Goal: Obtain resource: Download file/media

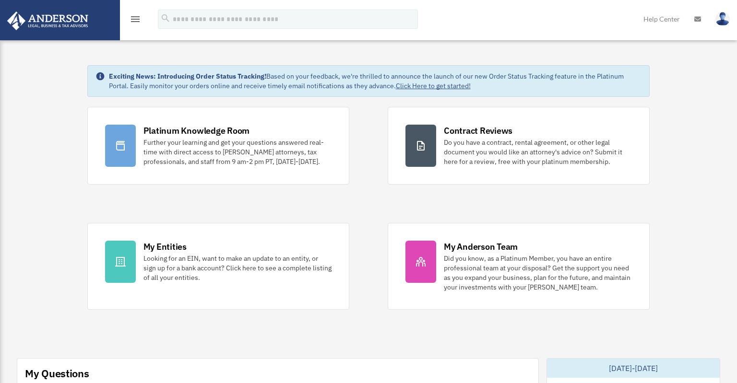
click at [139, 22] on icon "menu" at bounding box center [136, 19] width 12 height 12
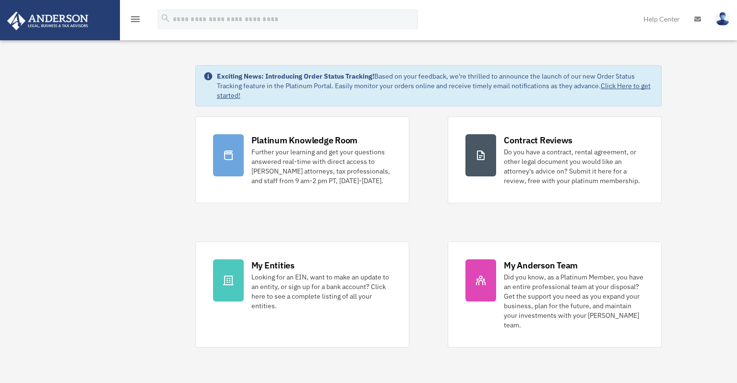
click at [85, 17] on img at bounding box center [47, 21] width 87 height 19
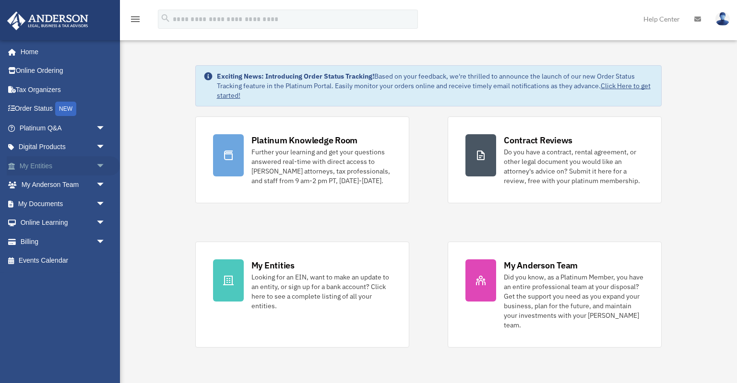
click at [105, 158] on span "arrow_drop_down" at bounding box center [105, 166] width 19 height 20
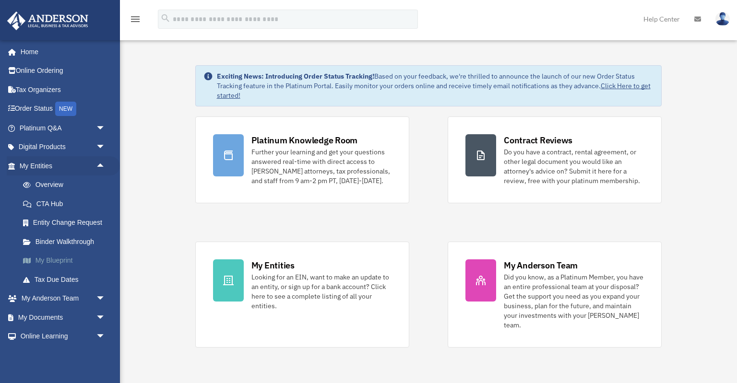
click at [57, 259] on link "My Blueprint" at bounding box center [66, 260] width 107 height 19
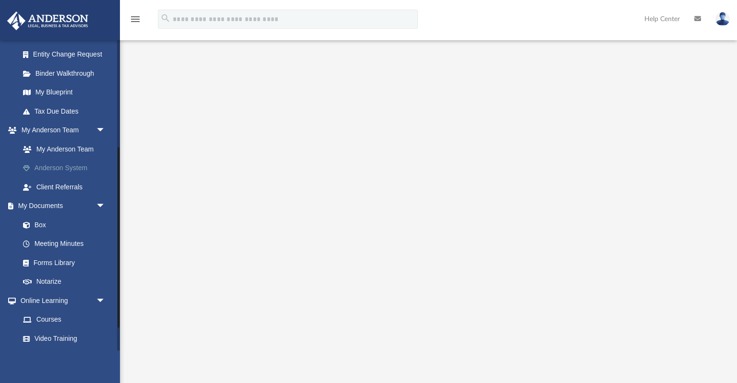
scroll to position [184, 0]
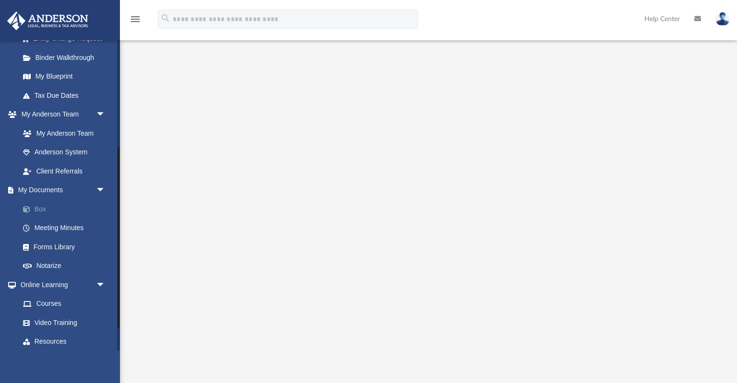
click at [41, 210] on link "Box" at bounding box center [66, 209] width 107 height 19
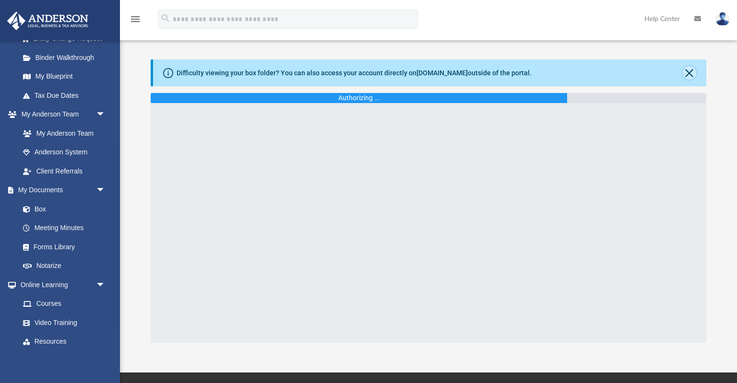
click at [691, 71] on button "Close" at bounding box center [689, 72] width 13 height 13
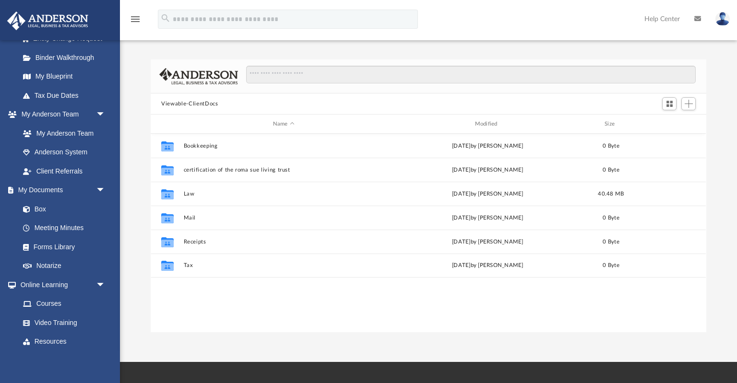
scroll to position [218, 555]
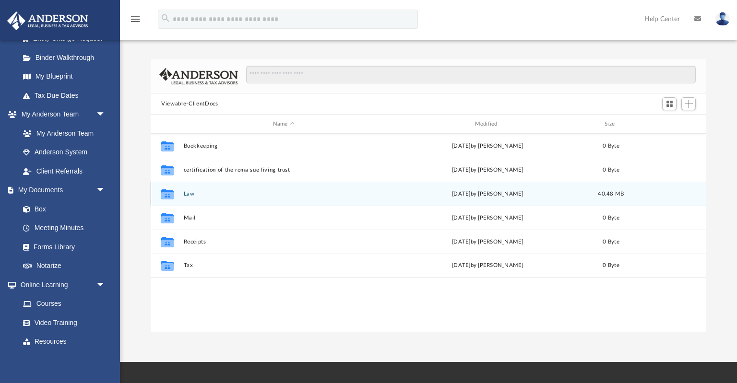
click at [446, 192] on div "[DATE] by [PERSON_NAME]" at bounding box center [488, 194] width 200 height 9
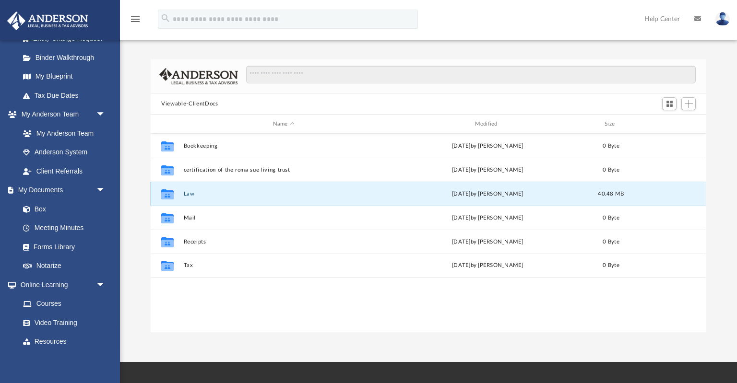
click at [446, 192] on div "[DATE] by [PERSON_NAME]" at bounding box center [488, 194] width 200 height 9
click at [527, 196] on div "[DATE] by [PERSON_NAME]" at bounding box center [488, 194] width 200 height 9
click at [527, 196] on div "Tue Sep 16 2025 by Holly Welch" at bounding box center [488, 194] width 200 height 9
click at [160, 193] on div "Collaborated Folder" at bounding box center [167, 193] width 24 height 15
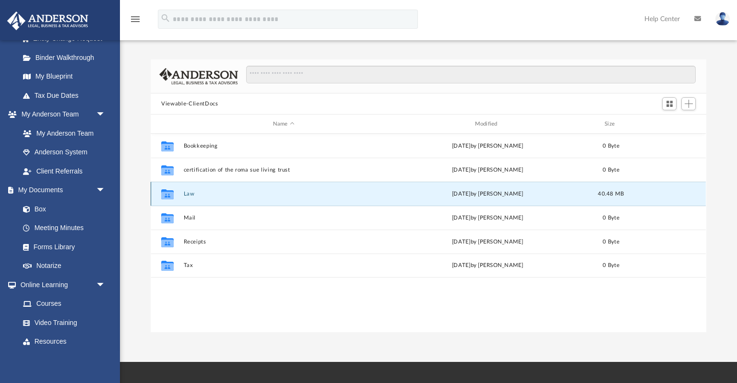
click at [160, 193] on div "Collaborated Folder" at bounding box center [167, 193] width 24 height 15
click at [176, 191] on div "Collaborated Folder" at bounding box center [167, 193] width 24 height 15
click at [193, 193] on button "Law" at bounding box center [284, 194] width 200 height 6
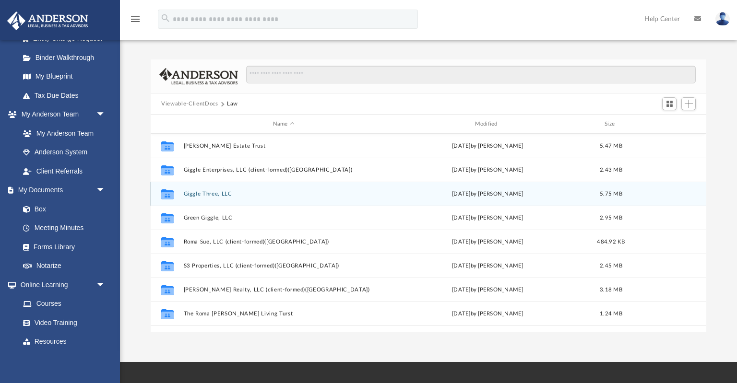
click at [216, 194] on button "Giggle Three, LLC" at bounding box center [284, 194] width 200 height 6
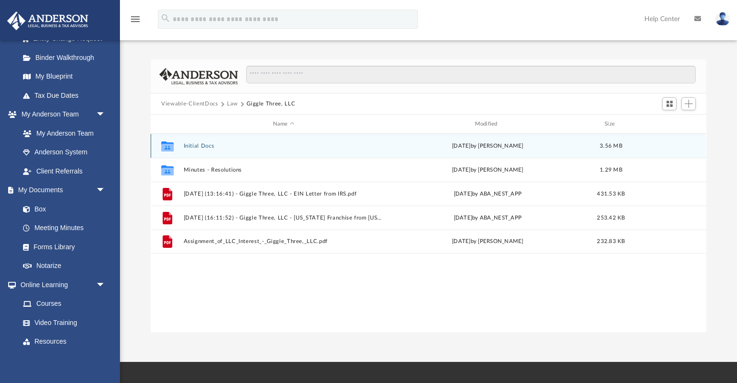
click at [199, 149] on button "Initial Docs" at bounding box center [284, 146] width 200 height 6
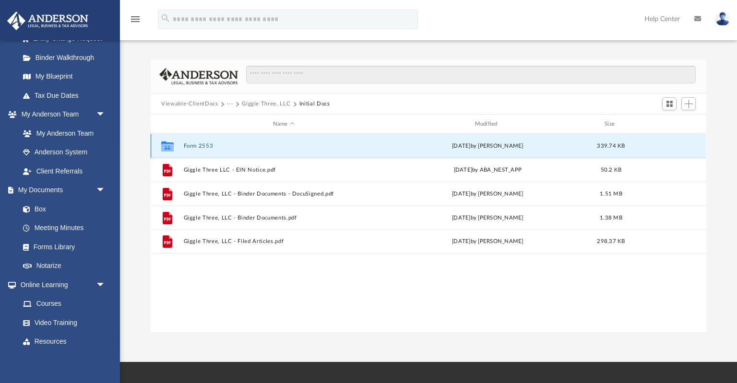
click at [201, 147] on button "Form 2553" at bounding box center [284, 146] width 200 height 6
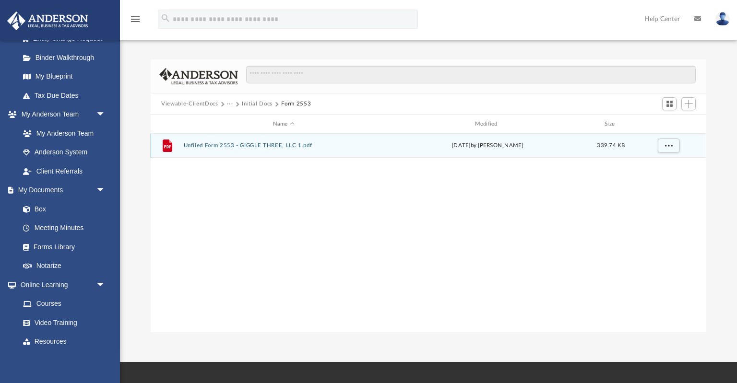
click at [201, 147] on button "Unfiled Form 2553 - GIGGLE THREE, LLC 1.pdf" at bounding box center [284, 146] width 200 height 6
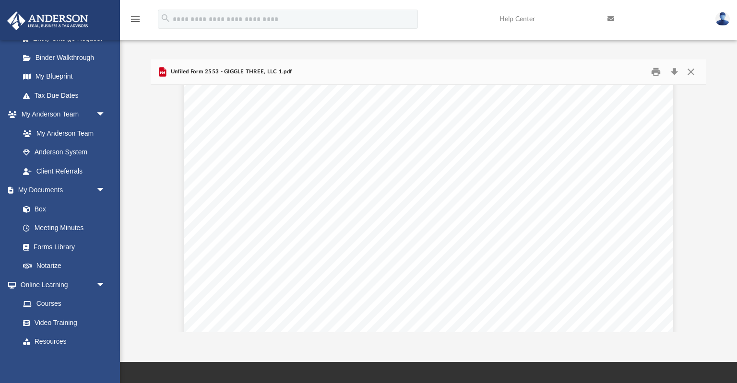
scroll to position [0, 0]
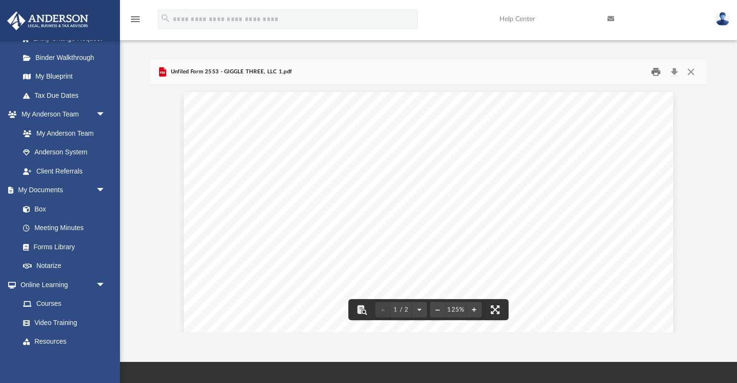
click at [657, 70] on button "Print" at bounding box center [655, 72] width 19 height 15
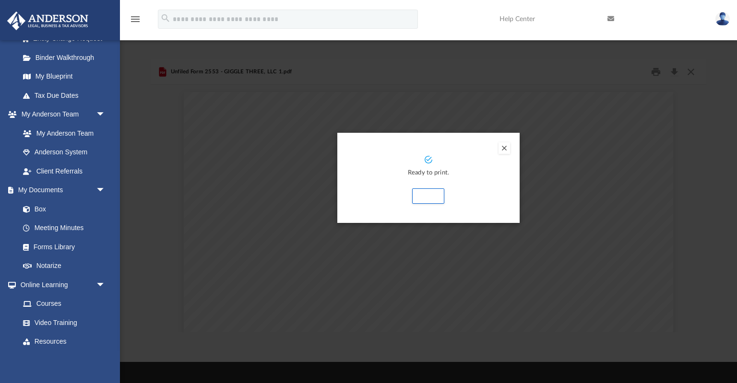
click at [504, 152] on button "Preview" at bounding box center [505, 149] width 12 height 12
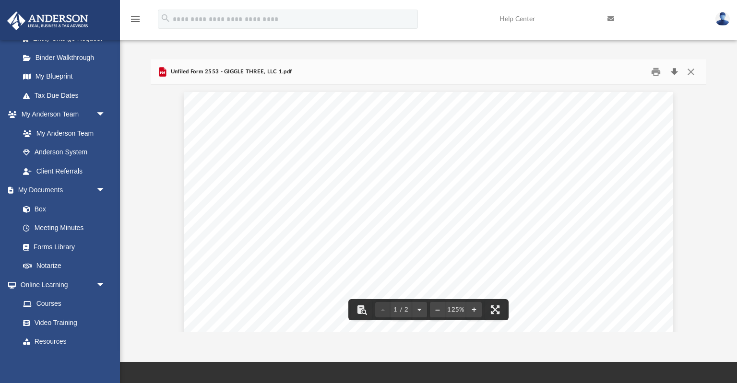
click at [675, 70] on button "Download" at bounding box center [674, 72] width 17 height 15
click at [693, 75] on button "Close" at bounding box center [690, 72] width 17 height 15
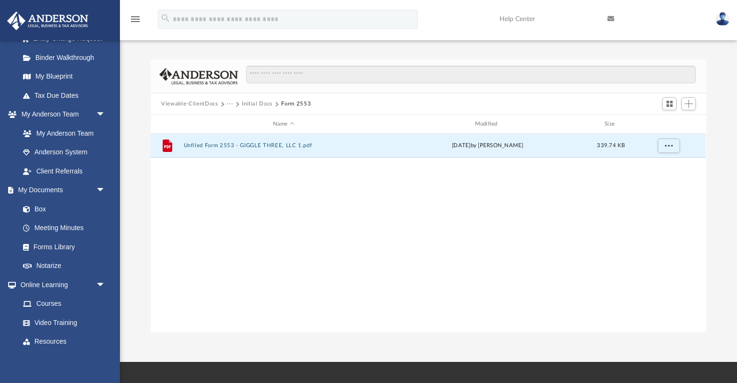
click at [252, 103] on button "Initial Docs" at bounding box center [257, 104] width 31 height 9
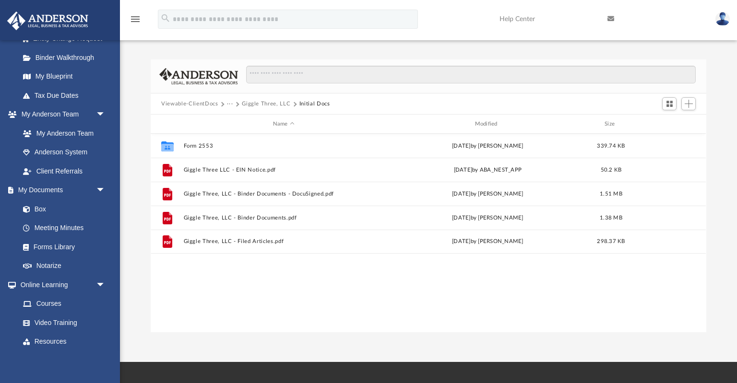
click at [261, 106] on button "Giggle Three, LLC" at bounding box center [266, 104] width 48 height 9
click at [215, 104] on button "Viewable-ClientDocs" at bounding box center [189, 104] width 57 height 9
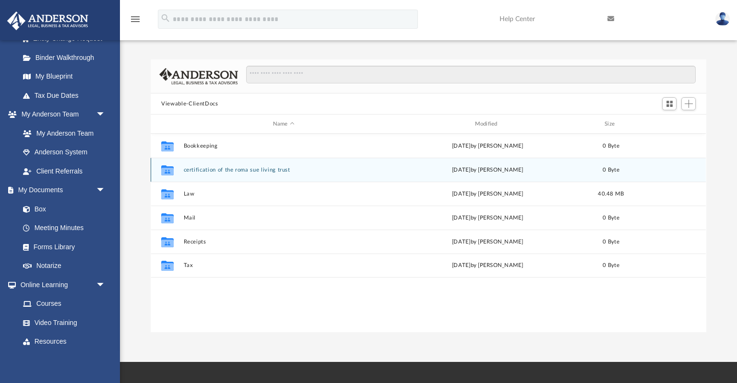
click at [195, 169] on button "certification of the roma sue living trust" at bounding box center [284, 170] width 200 height 6
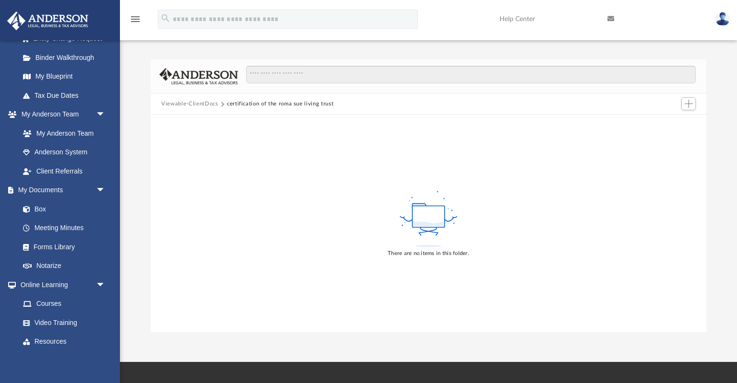
click at [202, 103] on button "Viewable-ClientDocs" at bounding box center [189, 104] width 57 height 9
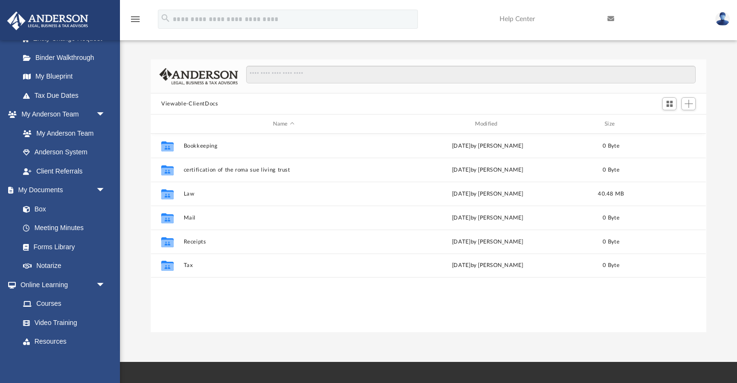
scroll to position [218, 555]
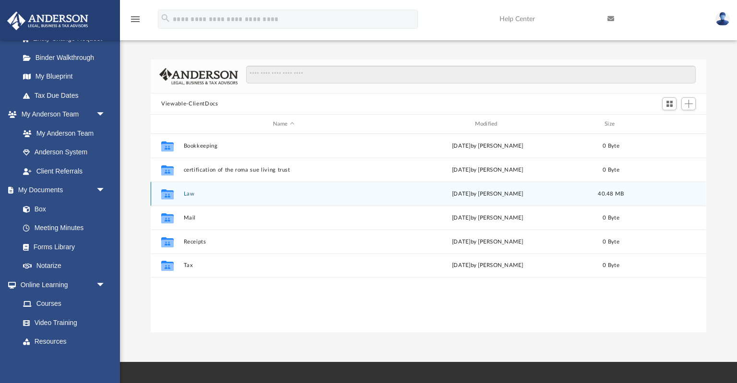
click at [191, 193] on button "Law" at bounding box center [284, 194] width 200 height 6
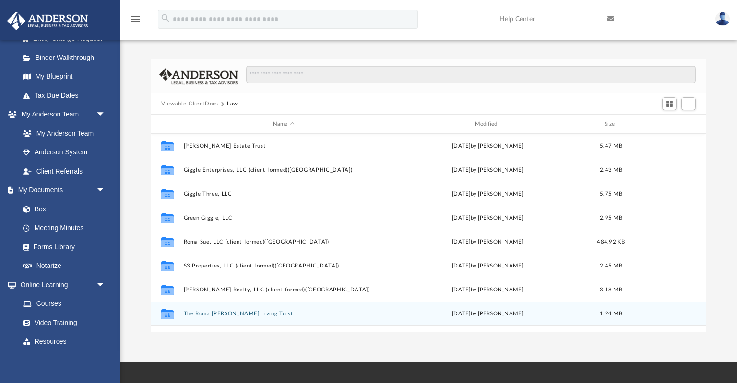
click at [212, 313] on button "The Roma Sue Stephens Living Turst" at bounding box center [284, 314] width 200 height 6
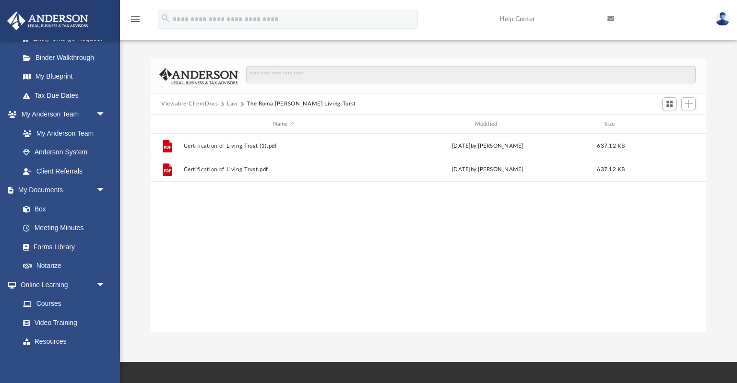
click at [232, 103] on button "Law" at bounding box center [232, 104] width 11 height 9
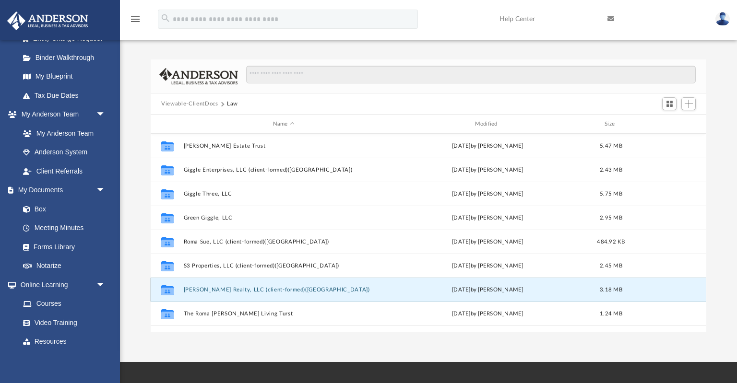
click at [216, 289] on button "Sue Stephens Realty, LLC (client-formed)(TX)" at bounding box center [284, 290] width 200 height 6
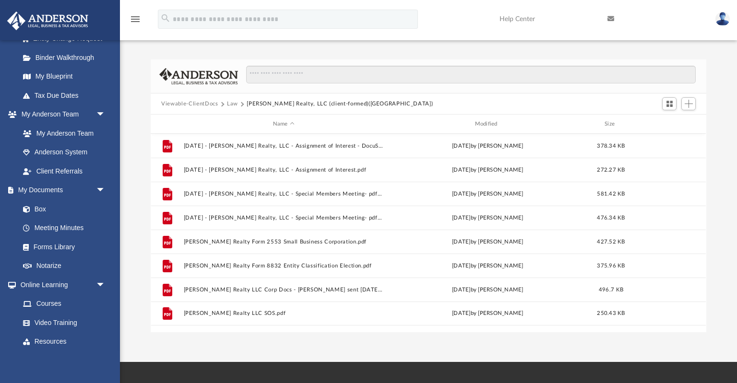
click at [230, 105] on button "Law" at bounding box center [232, 104] width 11 height 9
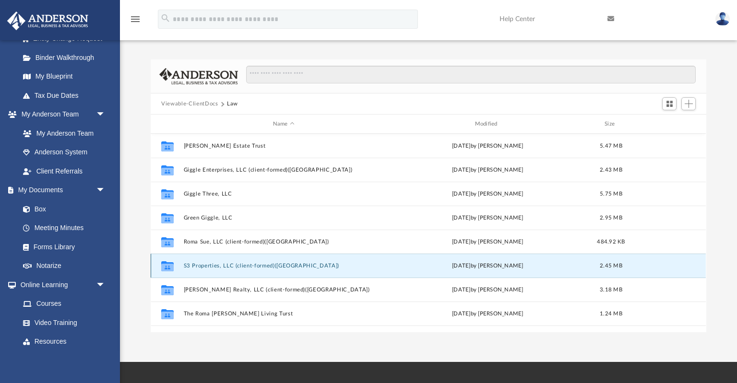
click at [234, 269] on button "S3 Properties, LLC (client-formed)(TX)" at bounding box center [284, 266] width 200 height 6
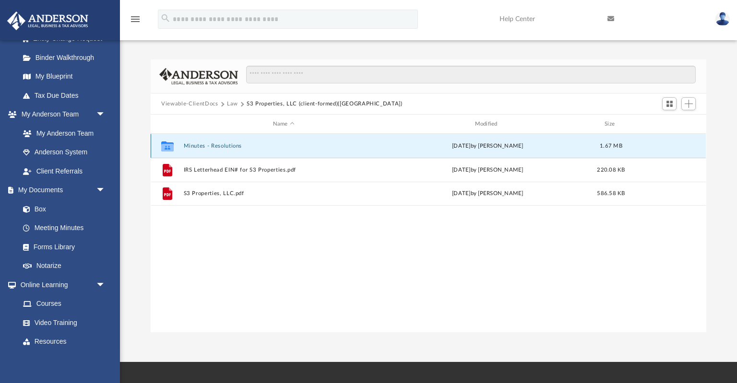
click at [225, 147] on button "Minutes - Resolutions" at bounding box center [284, 146] width 200 height 6
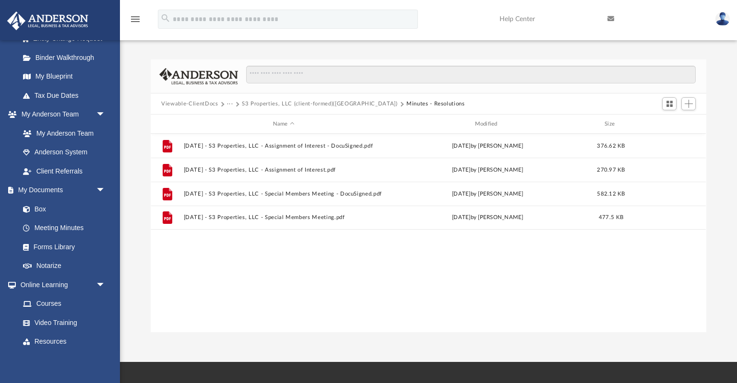
click at [210, 105] on button "Viewable-ClientDocs" at bounding box center [189, 104] width 57 height 9
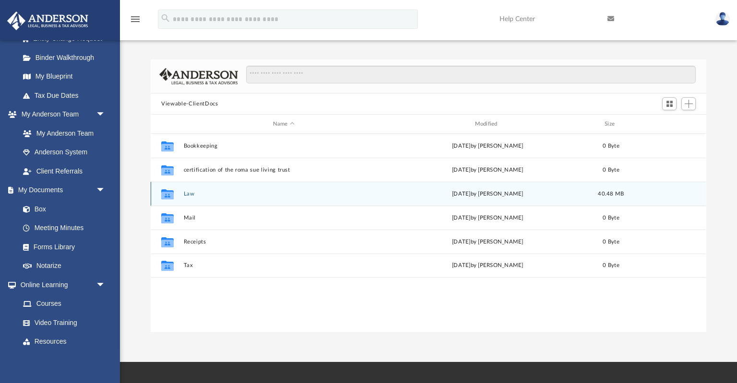
click at [189, 195] on button "Law" at bounding box center [284, 194] width 200 height 6
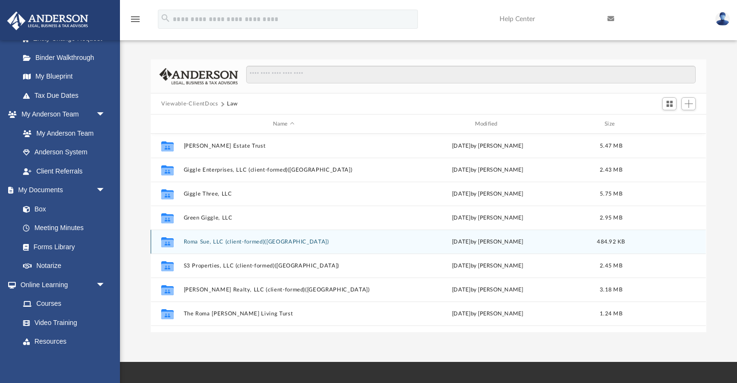
click at [201, 241] on button "Roma Sue, LLC (client-formed)(TX)" at bounding box center [284, 242] width 200 height 6
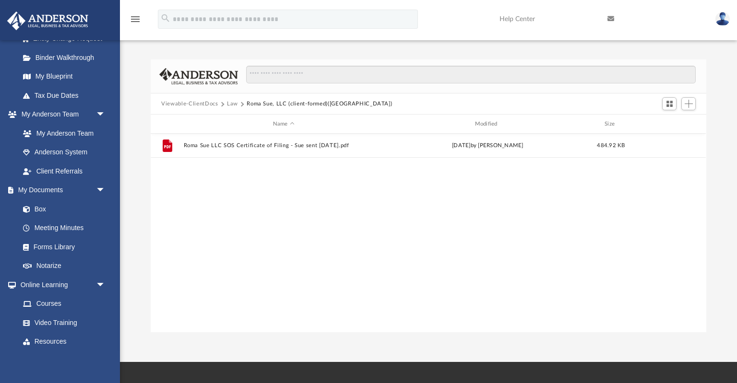
click at [229, 105] on button "Law" at bounding box center [232, 104] width 11 height 9
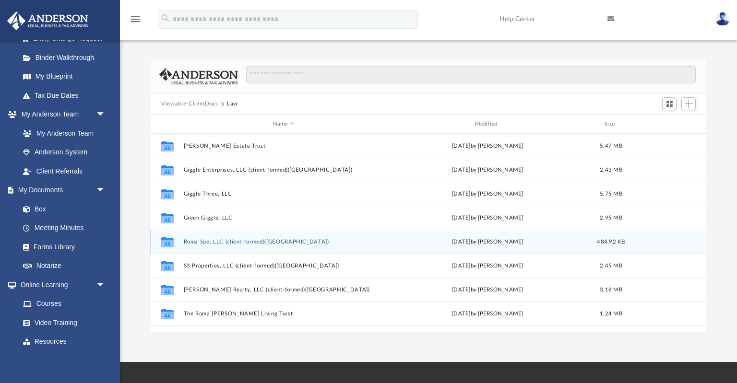
click at [229, 240] on button "Roma Sue, LLC (client-formed)(TX)" at bounding box center [284, 242] width 200 height 6
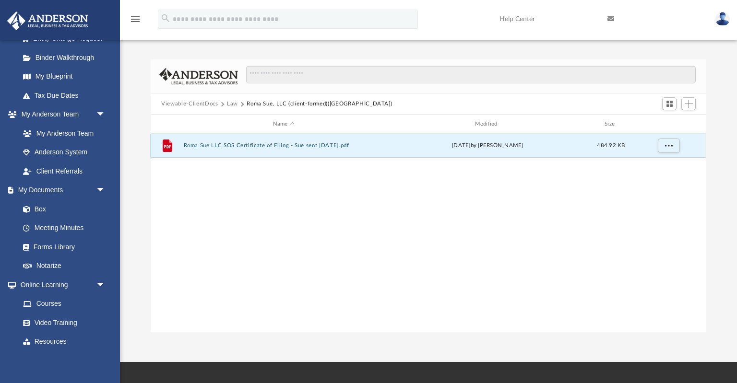
click at [254, 146] on button "Roma Sue LLC SOS Certificate of Filing - Sue sent 5-27-25.pdf" at bounding box center [284, 146] width 200 height 6
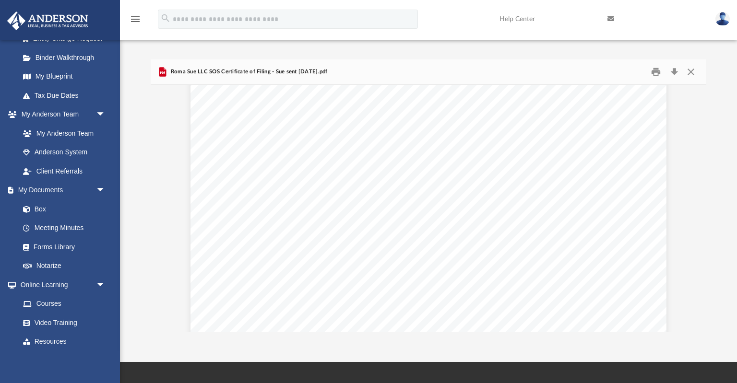
scroll to position [0, 0]
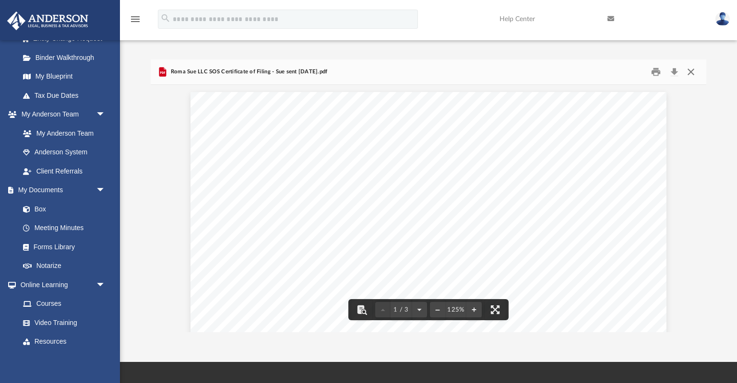
click at [695, 70] on button "Close" at bounding box center [690, 72] width 17 height 15
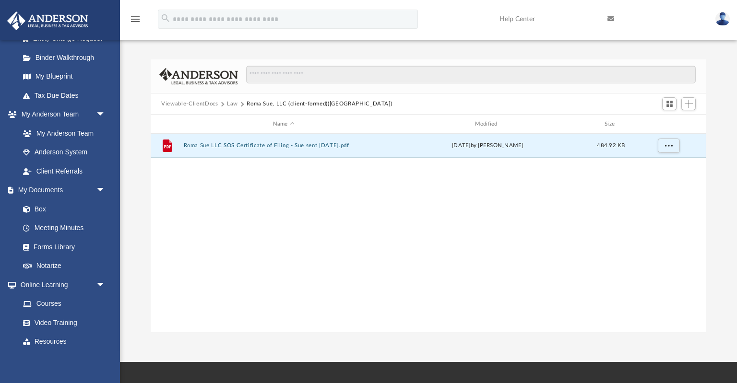
click at [235, 103] on button "Law" at bounding box center [232, 104] width 11 height 9
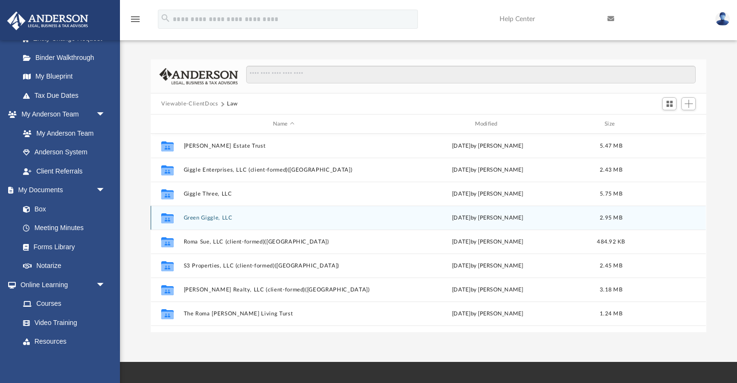
click at [213, 216] on button "Green Giggle, LLC" at bounding box center [284, 218] width 200 height 6
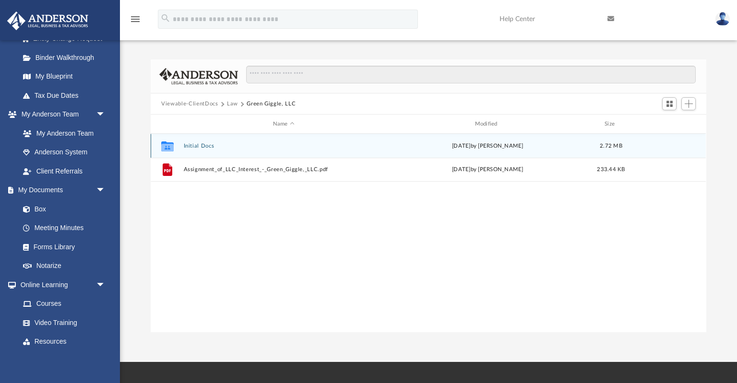
click at [202, 147] on button "Initial Docs" at bounding box center [284, 146] width 200 height 6
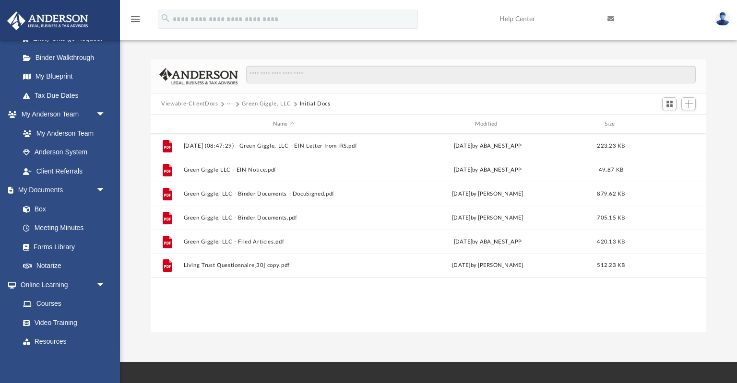
click at [228, 103] on button "···" at bounding box center [230, 104] width 6 height 9
click at [237, 120] on li "Law" at bounding box center [237, 121] width 11 height 10
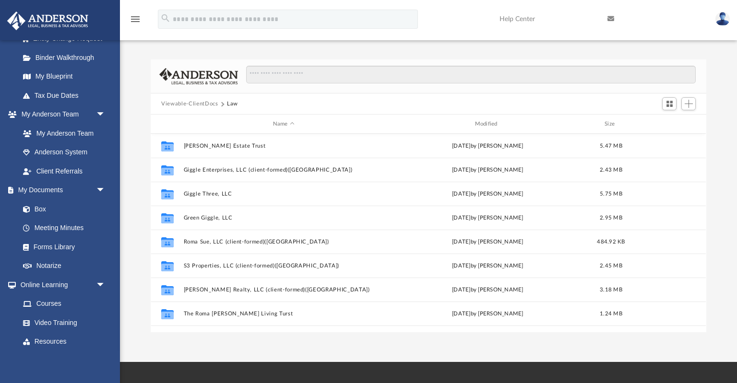
click at [216, 105] on button "Viewable-ClientDocs" at bounding box center [189, 104] width 57 height 9
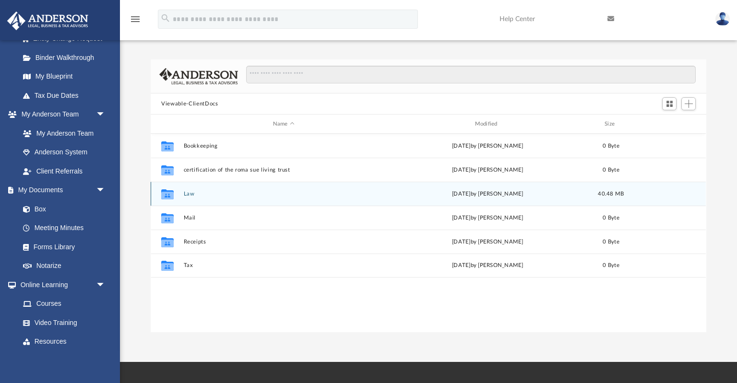
click at [190, 195] on button "Law" at bounding box center [284, 194] width 200 height 6
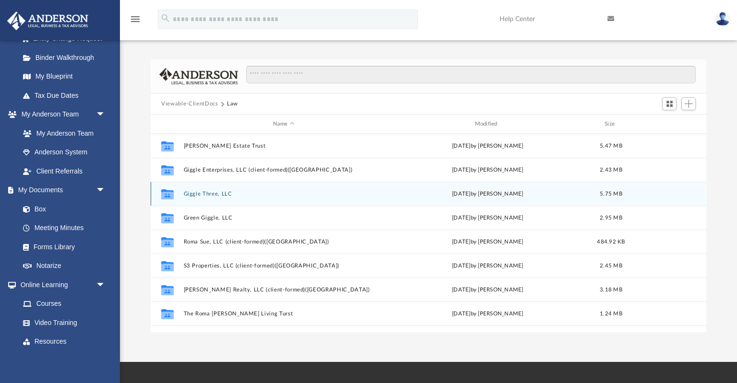
click at [206, 192] on button "Giggle Three, LLC" at bounding box center [284, 194] width 200 height 6
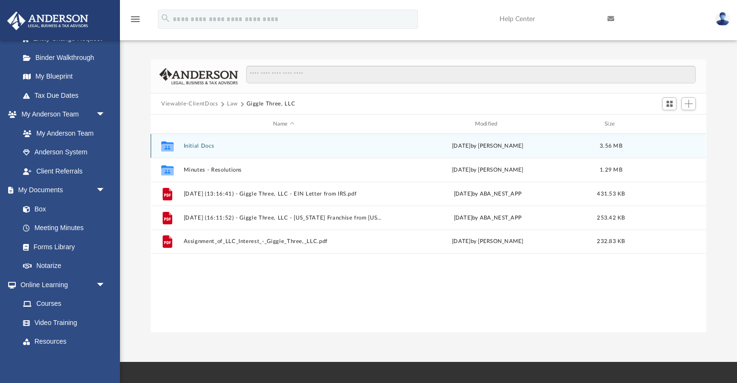
click at [202, 146] on button "Initial Docs" at bounding box center [284, 146] width 200 height 6
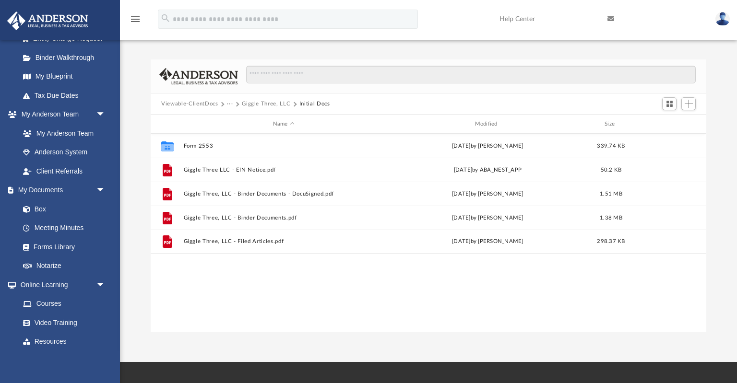
click at [231, 105] on button "···" at bounding box center [230, 104] width 6 height 9
click at [237, 122] on li "Law" at bounding box center [237, 121] width 11 height 10
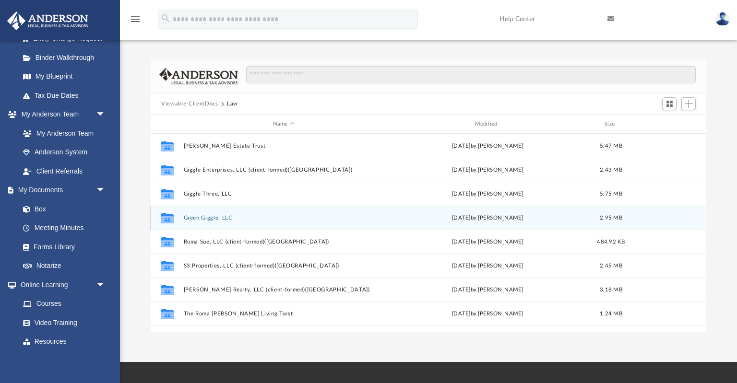
click at [213, 216] on button "Green Giggle, LLC" at bounding box center [284, 218] width 200 height 6
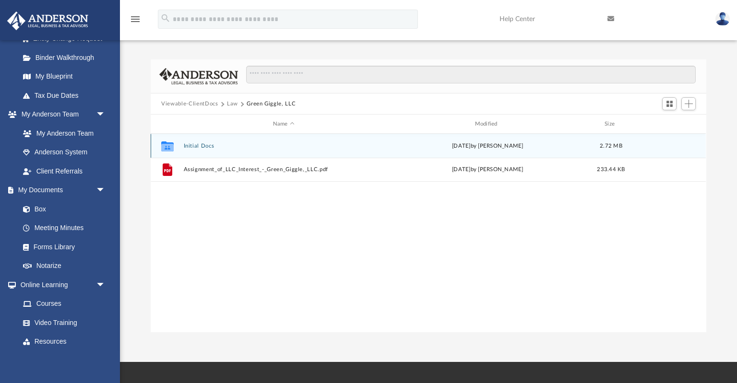
click at [204, 144] on button "Initial Docs" at bounding box center [284, 146] width 200 height 6
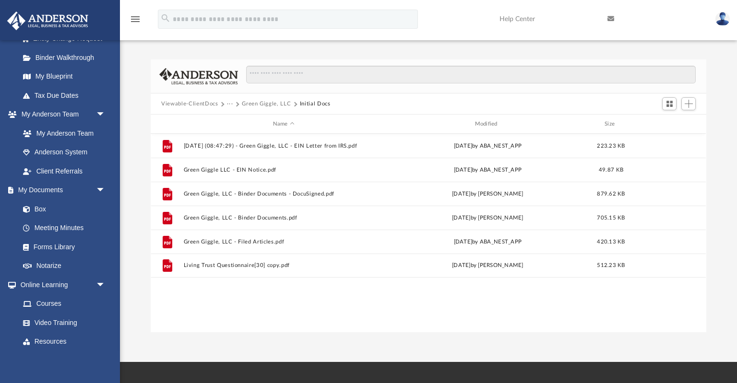
click at [227, 103] on button "···" at bounding box center [230, 104] width 6 height 9
click at [237, 120] on li "Law" at bounding box center [237, 121] width 11 height 10
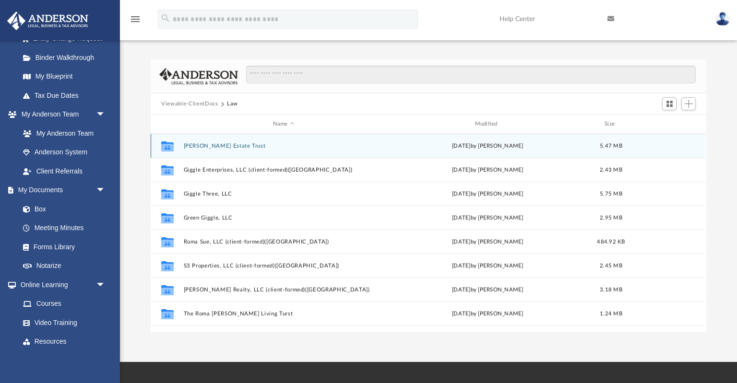
click at [219, 145] on button "Elmo Stephens Jr Estate Trust" at bounding box center [284, 146] width 200 height 6
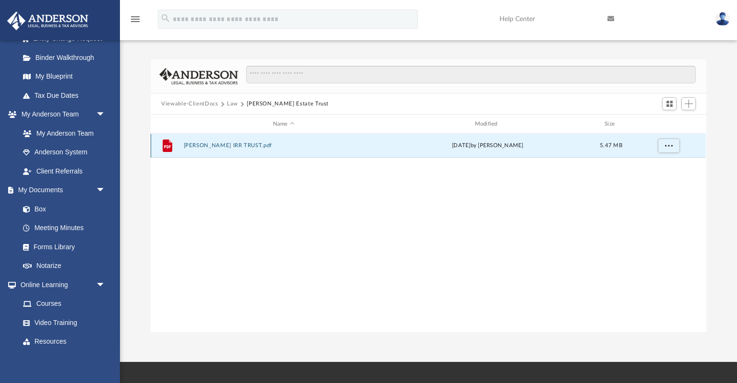
click at [219, 145] on button "ELMO STEPHENS JR IRR TRUST.pdf" at bounding box center [284, 146] width 200 height 6
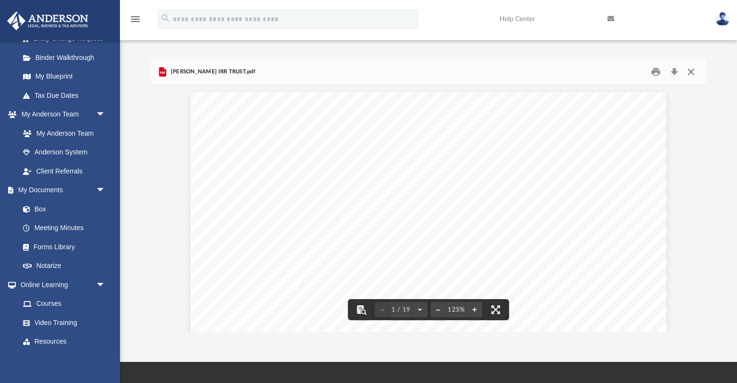
click at [695, 72] on button "Close" at bounding box center [690, 72] width 17 height 15
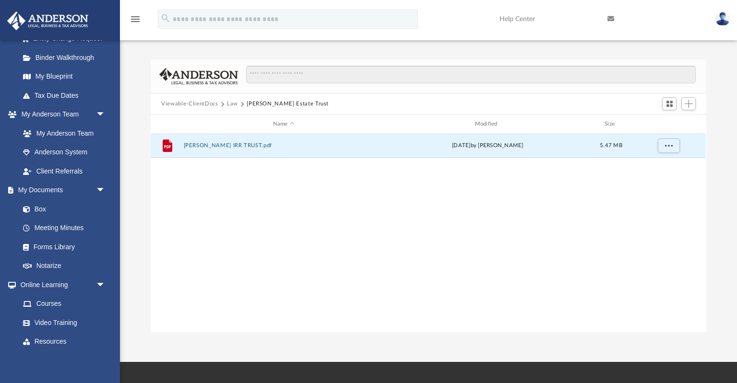
click at [233, 101] on button "Law" at bounding box center [232, 104] width 11 height 9
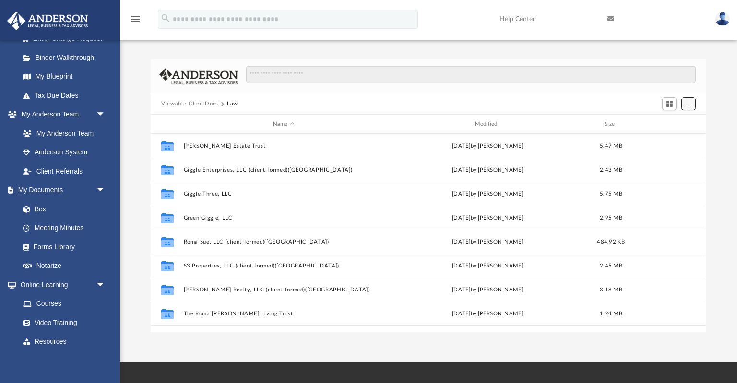
click at [692, 103] on span "Add" at bounding box center [689, 104] width 8 height 8
click at [676, 137] on li "New Folder" at bounding box center [675, 138] width 31 height 10
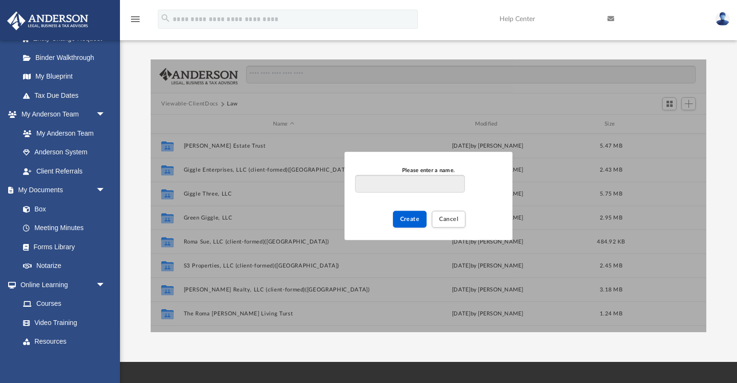
click at [427, 190] on input "Please enter a name." at bounding box center [410, 184] width 110 height 18
type input "**********"
click at [417, 226] on button "Create" at bounding box center [410, 219] width 34 height 17
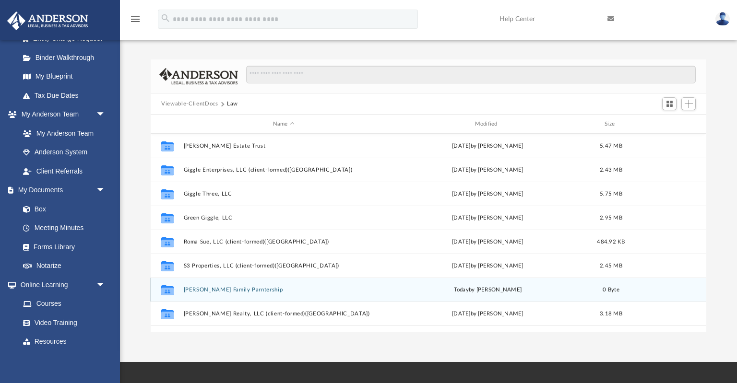
click at [236, 285] on div "Collaborated Folder Stephens Family Parntership today by Sue Stephens 0 Byte" at bounding box center [428, 290] width 555 height 24
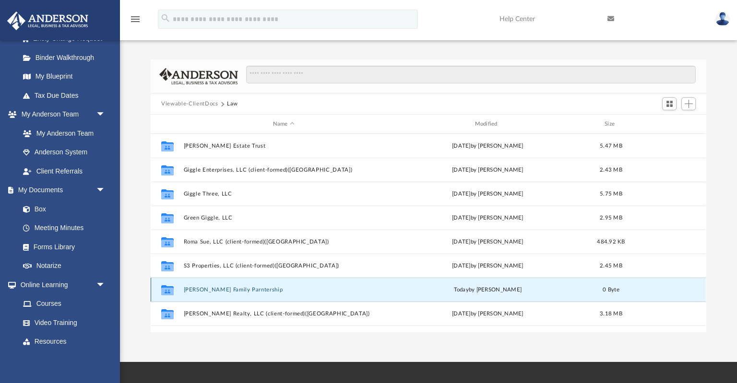
click at [236, 292] on button "Stephens Family Parntership" at bounding box center [284, 290] width 200 height 6
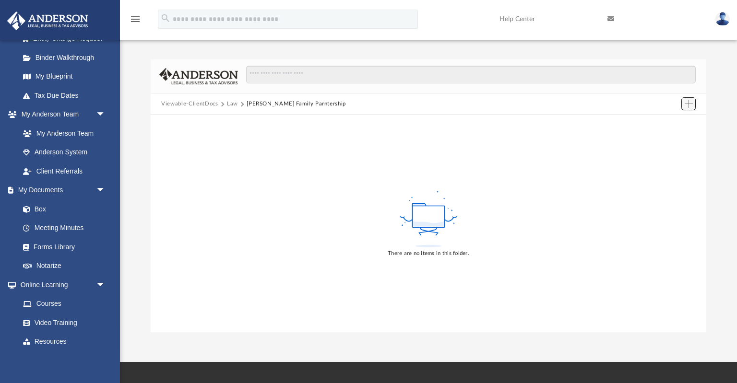
click at [692, 101] on span "Add" at bounding box center [689, 104] width 8 height 8
click at [668, 122] on li "Upload" at bounding box center [675, 123] width 31 height 10
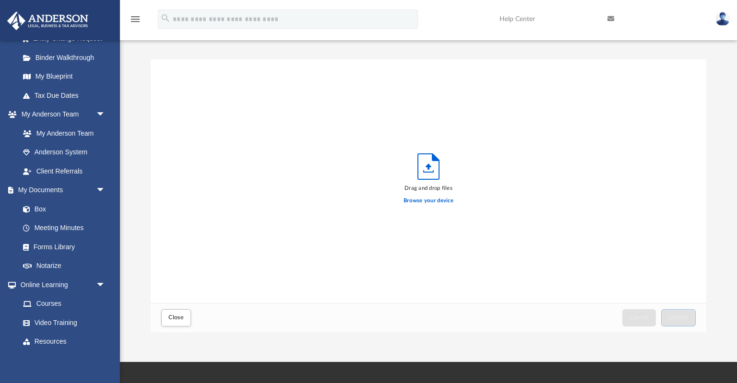
scroll to position [243, 555]
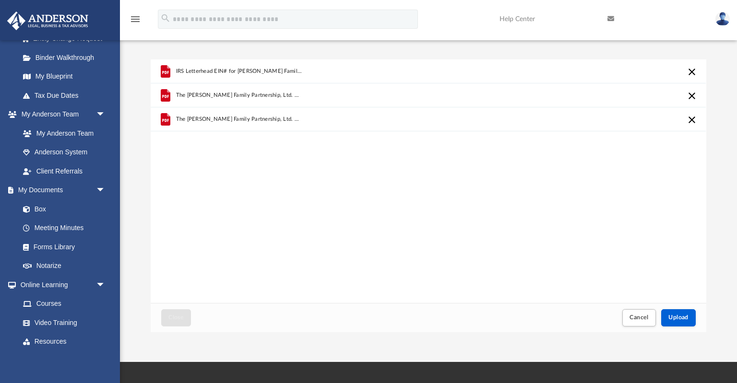
click at [693, 125] on div "The Sue Stephens Family Partnership, Ltd. First Amended & Restated Partnership …" at bounding box center [428, 119] width 555 height 24
click at [692, 121] on button "Cancel this upload" at bounding box center [693, 120] width 12 height 12
click at [692, 92] on button "Cancel this upload" at bounding box center [693, 96] width 12 height 12
click at [691, 75] on button "Cancel this upload" at bounding box center [693, 72] width 12 height 12
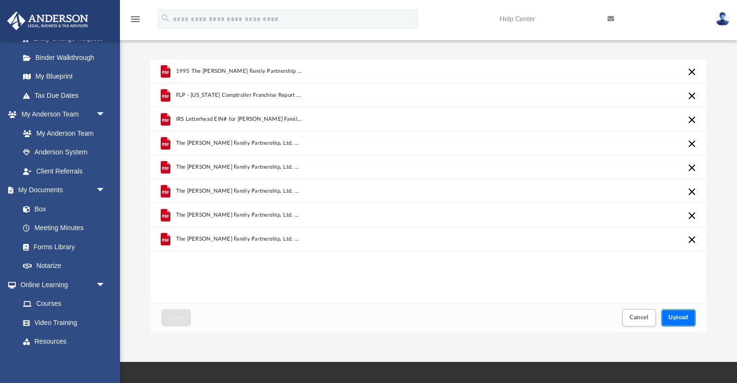
click at [681, 314] on button "Upload" at bounding box center [678, 317] width 35 height 17
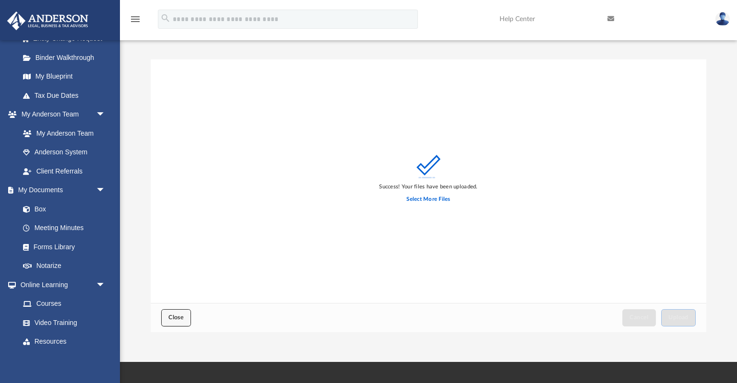
click at [187, 316] on button "Close" at bounding box center [176, 317] width 30 height 17
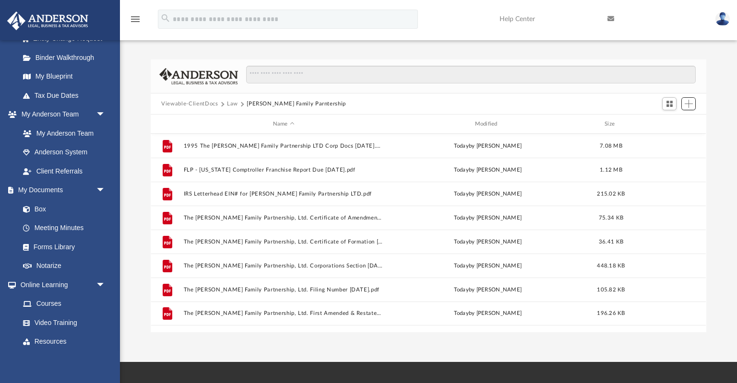
scroll to position [218, 555]
click at [233, 104] on button "Law" at bounding box center [232, 104] width 11 height 9
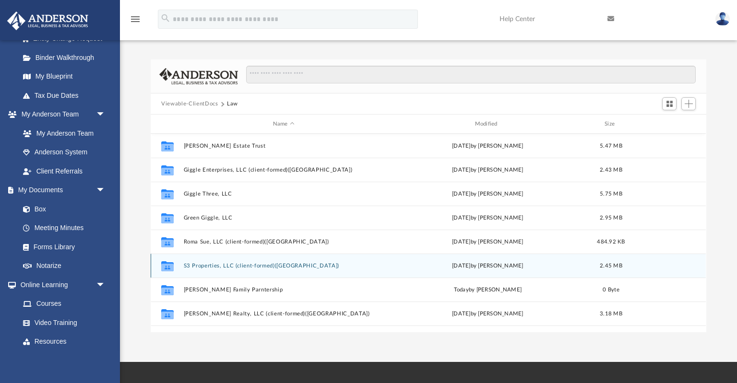
click at [230, 268] on button "S3 Properties, LLC (client-formed)(TX)" at bounding box center [284, 266] width 200 height 6
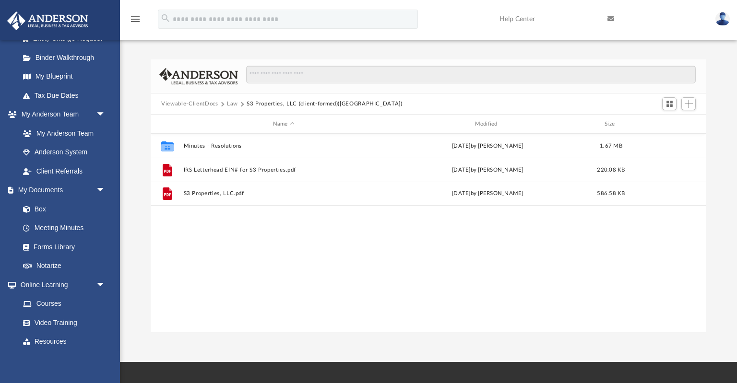
click at [230, 268] on div "Collaborated Folder Minutes - Resolutions Wed Aug 13 2025 by Mercy Solon 1.67 M…" at bounding box center [428, 233] width 555 height 199
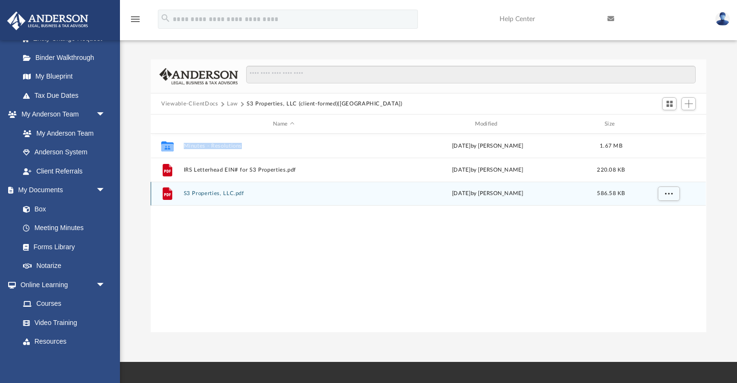
click at [237, 193] on button "S3 Properties, LLC.pdf" at bounding box center [284, 193] width 200 height 6
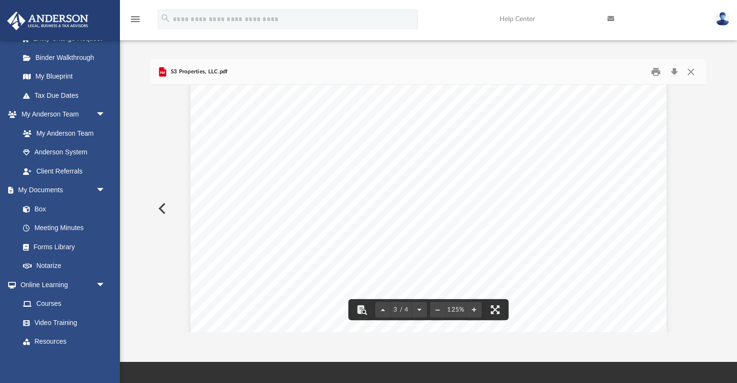
scroll to position [1729, 0]
click at [163, 208] on button "Preview" at bounding box center [161, 208] width 21 height 27
click at [697, 70] on button "Close" at bounding box center [690, 72] width 17 height 15
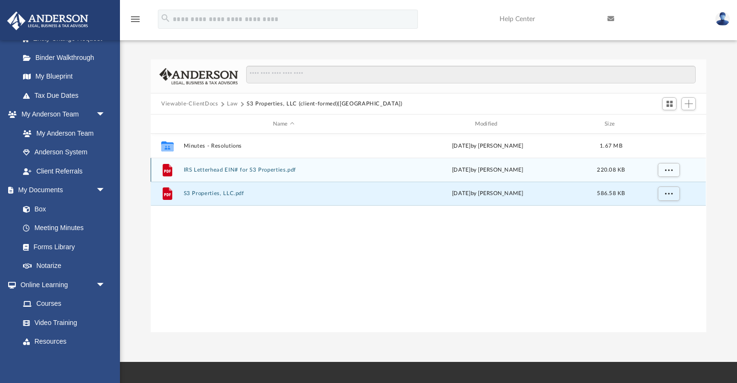
click at [276, 168] on button "IRS Letterhead EIN# for S3 Properties.pdf" at bounding box center [284, 170] width 200 height 6
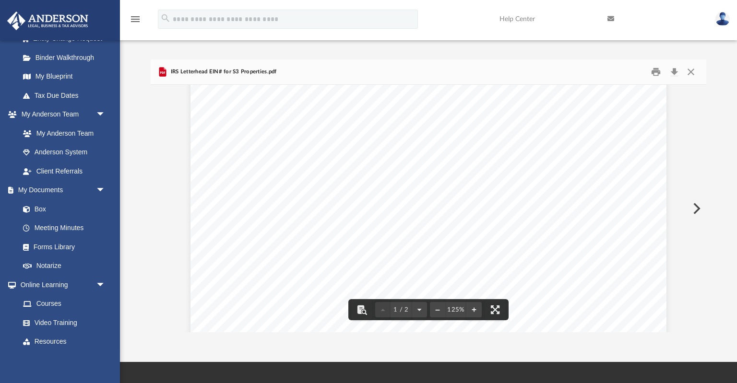
scroll to position [0, 0]
click at [49, 205] on link "Box" at bounding box center [66, 209] width 107 height 19
click at [48, 205] on link "Box" at bounding box center [66, 209] width 107 height 19
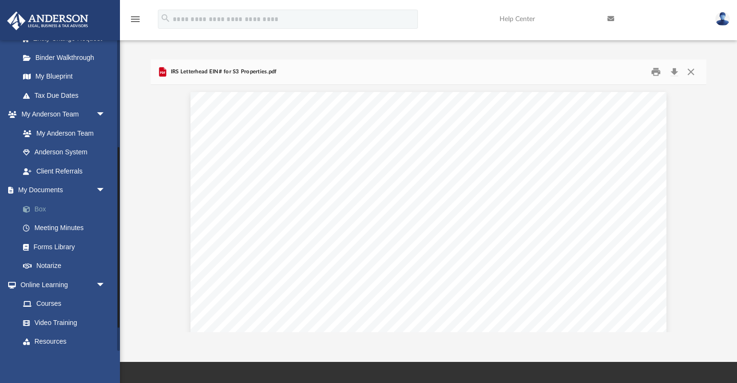
click at [44, 208] on link "Box" at bounding box center [66, 209] width 107 height 19
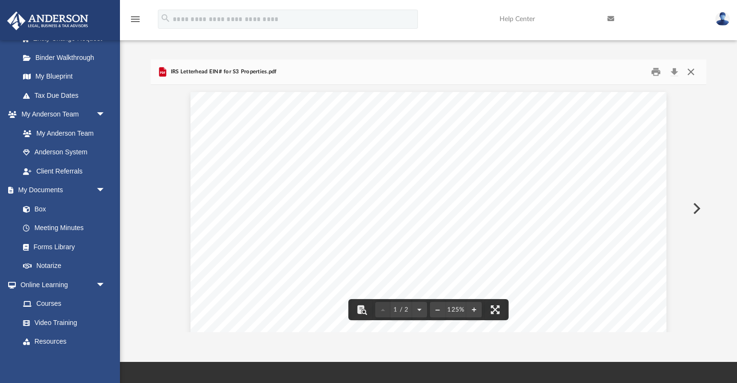
click at [692, 74] on button "Close" at bounding box center [690, 72] width 17 height 15
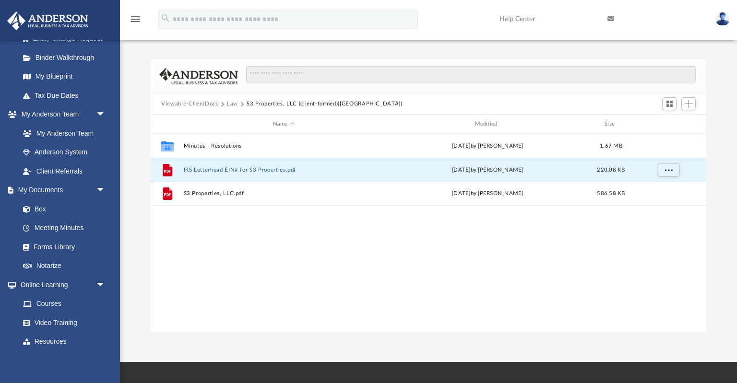
click at [230, 106] on button "Law" at bounding box center [232, 104] width 11 height 9
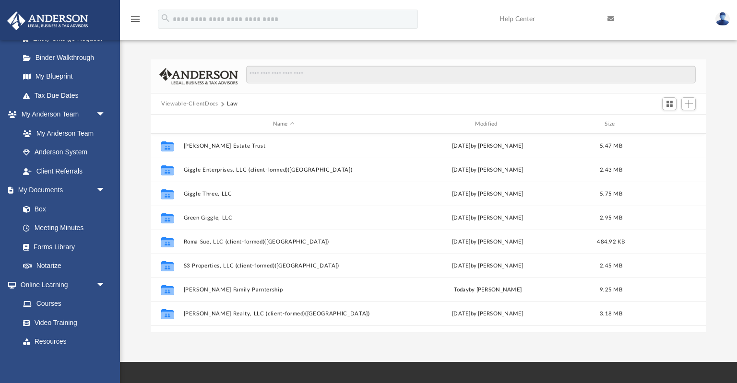
click at [197, 105] on button "Viewable-ClientDocs" at bounding box center [189, 104] width 57 height 9
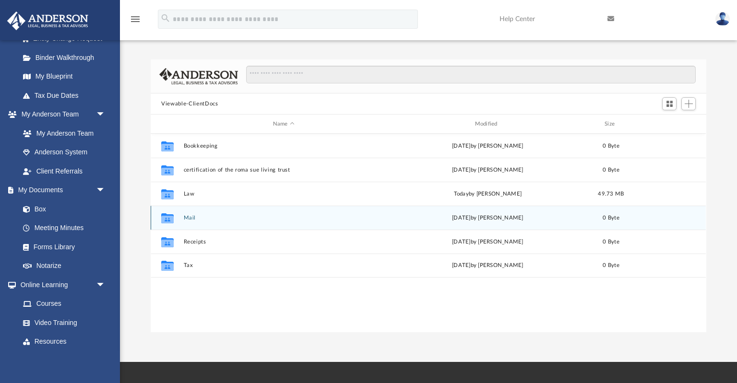
click at [190, 221] on button "Mail" at bounding box center [284, 218] width 200 height 6
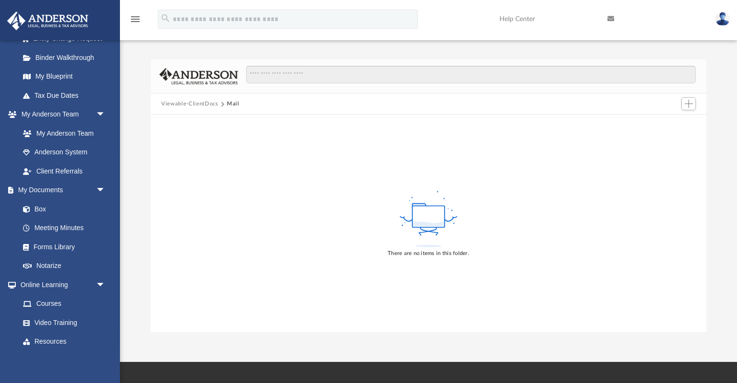
click at [212, 102] on button "Viewable-ClientDocs" at bounding box center [189, 104] width 57 height 9
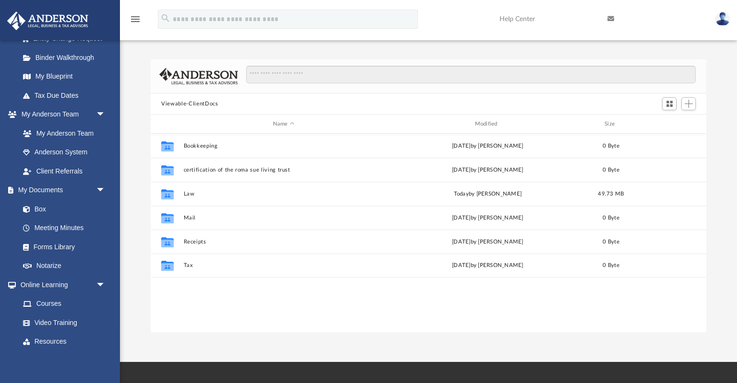
scroll to position [218, 555]
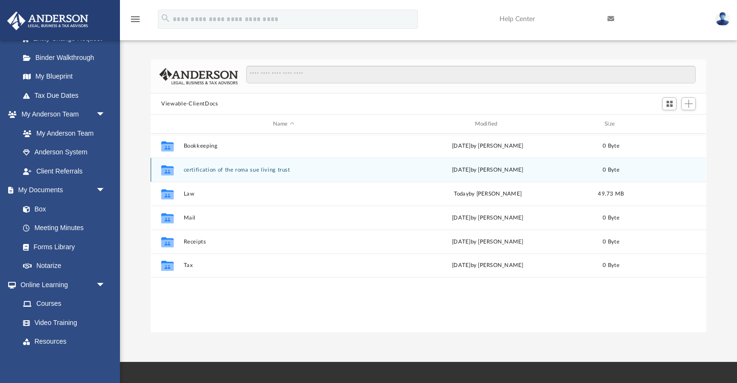
click at [172, 169] on icon "grid" at bounding box center [167, 171] width 12 height 8
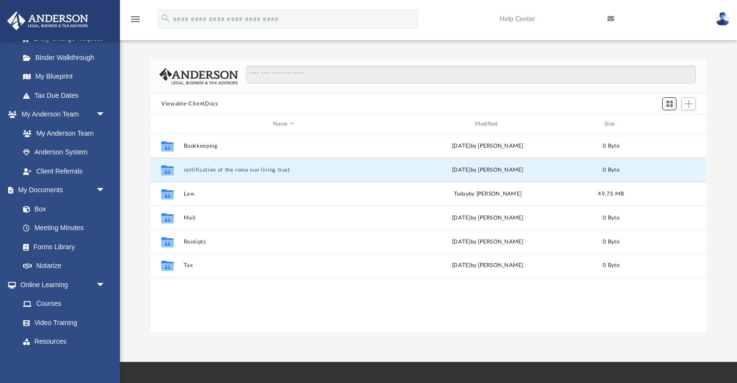
click at [671, 103] on span "Switch to Grid View" at bounding box center [670, 104] width 8 height 8
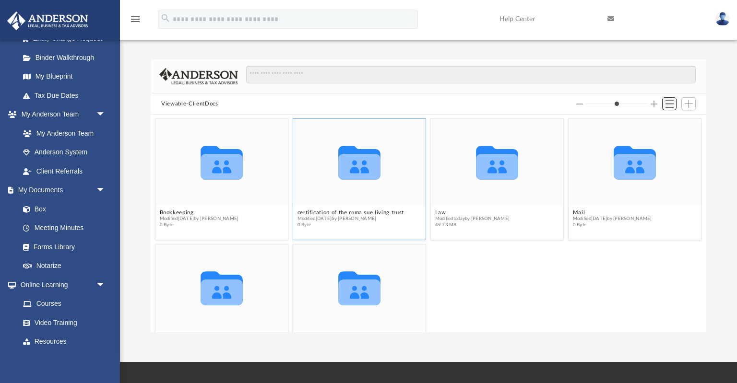
click at [671, 104] on span "Switch to List View" at bounding box center [670, 104] width 8 height 8
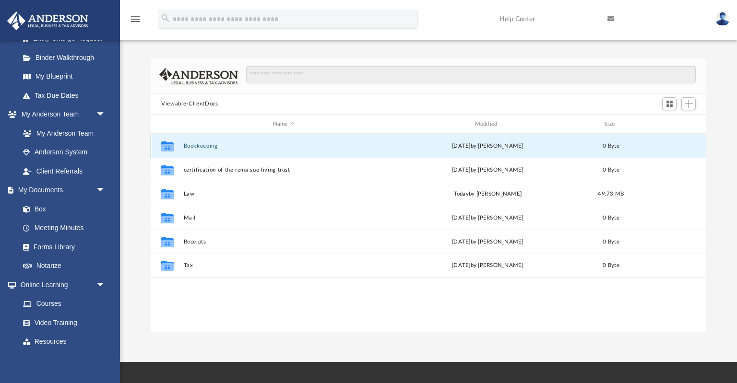
click at [205, 147] on button "Bookkeeping" at bounding box center [284, 146] width 200 height 6
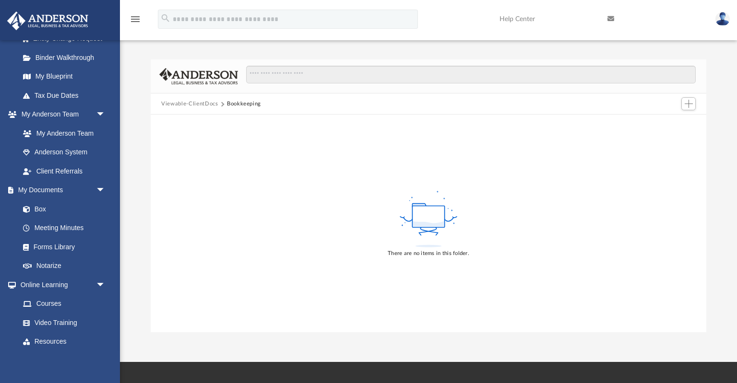
click at [208, 107] on button "Viewable-ClientDocs" at bounding box center [189, 104] width 57 height 9
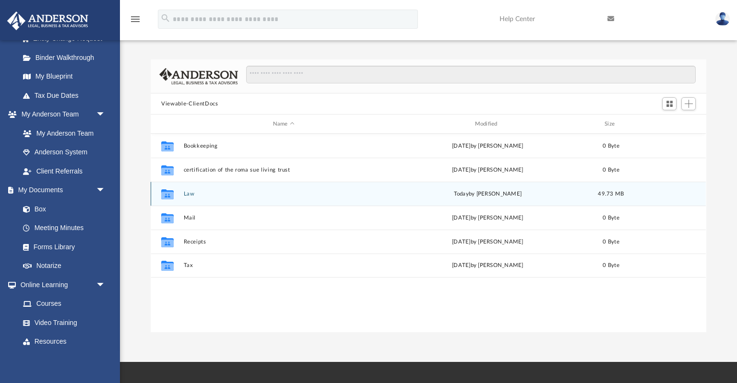
click at [192, 192] on button "Law" at bounding box center [284, 194] width 200 height 6
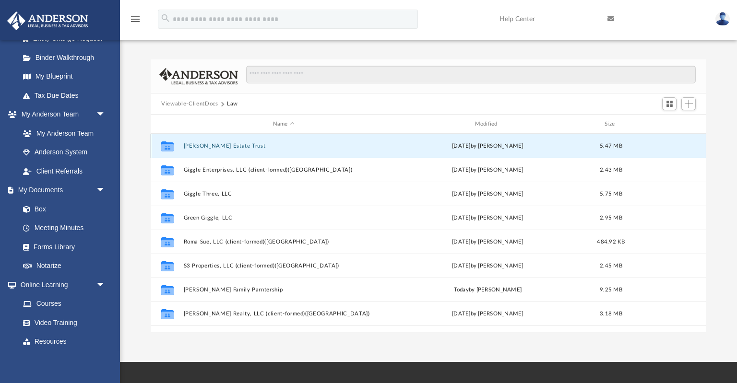
click at [206, 146] on button "Elmo Stephens Jr Estate Trust" at bounding box center [284, 146] width 200 height 6
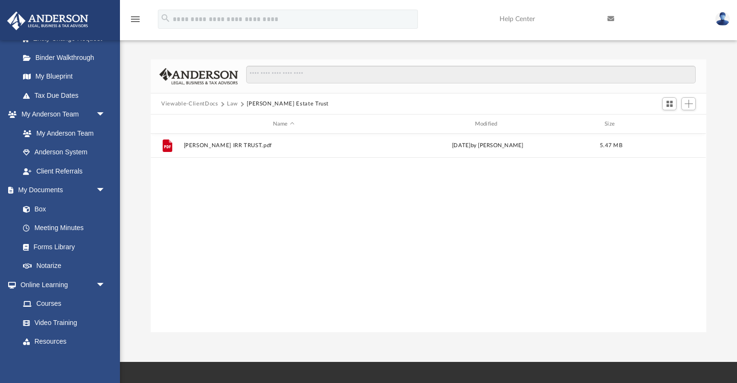
click at [231, 105] on button "Law" at bounding box center [232, 104] width 11 height 9
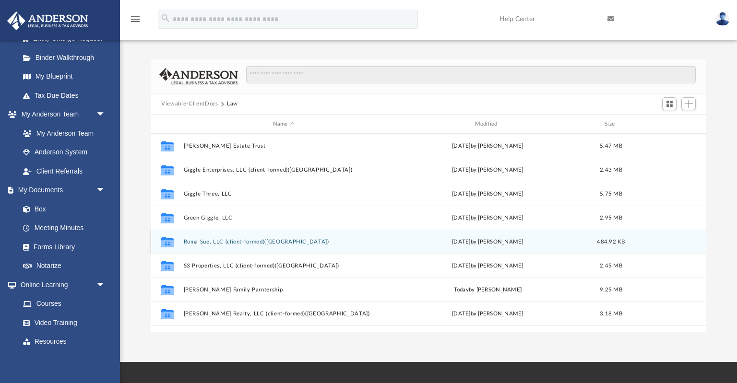
click at [221, 238] on div "Collaborated Folder Roma Sue, LLC (client-formed)(TX) Tue Aug 12 2025 by Jordan…" at bounding box center [428, 242] width 555 height 24
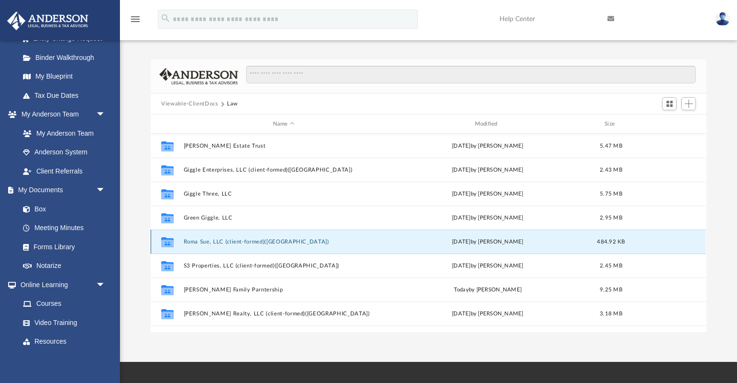
click at [190, 243] on button "Roma Sue, LLC (client-formed)(TX)" at bounding box center [284, 242] width 200 height 6
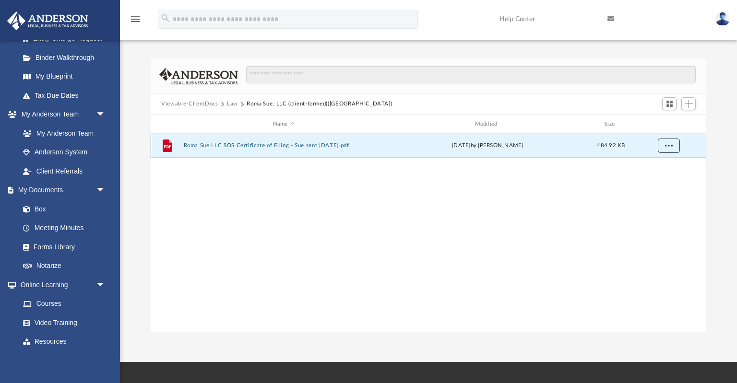
click at [671, 145] on span "More options" at bounding box center [669, 145] width 8 height 5
click at [694, 146] on div "grid" at bounding box center [668, 146] width 67 height 18
click at [183, 105] on button "Viewable-ClientDocs" at bounding box center [189, 104] width 57 height 9
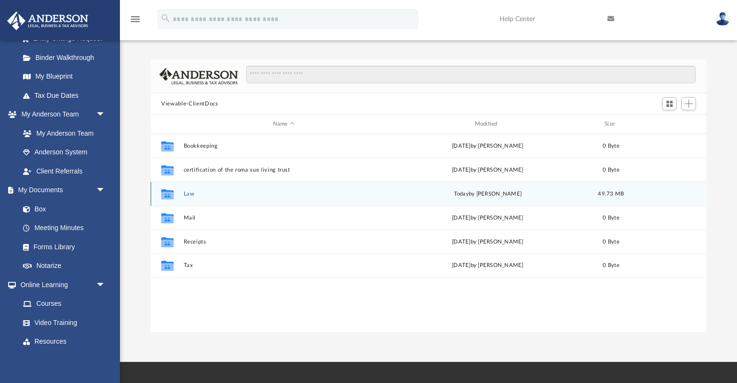
click at [191, 193] on button "Law" at bounding box center [284, 194] width 200 height 6
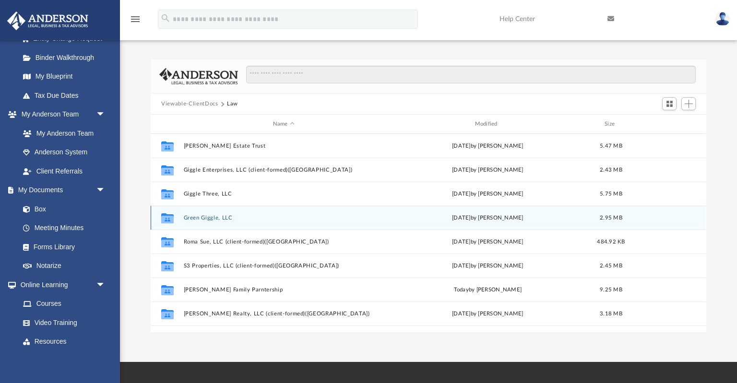
click at [214, 218] on button "Green Giggle, LLC" at bounding box center [284, 218] width 200 height 6
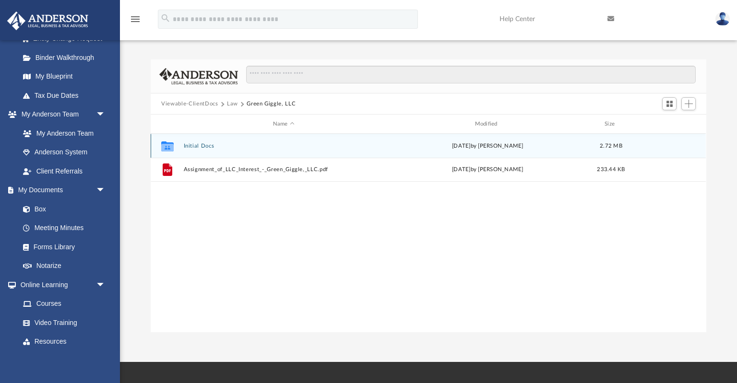
click at [202, 143] on button "Initial Docs" at bounding box center [284, 146] width 200 height 6
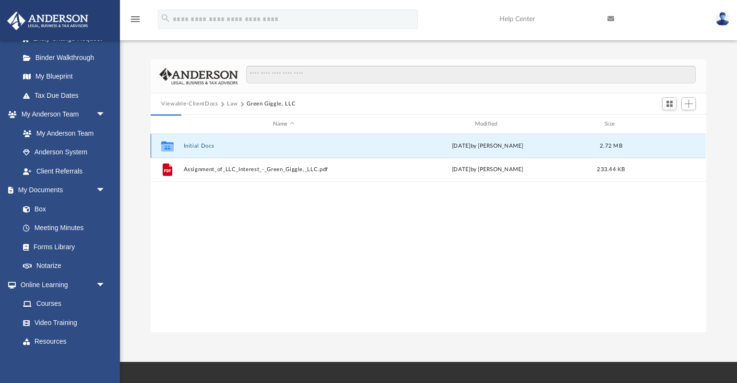
click at [202, 143] on button "Initial Docs" at bounding box center [284, 146] width 200 height 6
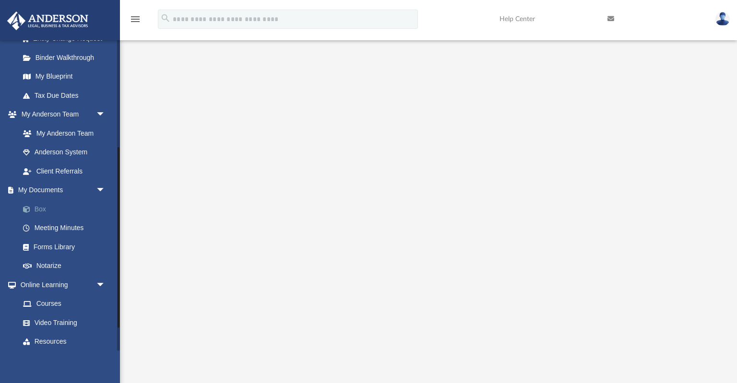
click at [36, 206] on link "Box" at bounding box center [66, 209] width 107 height 19
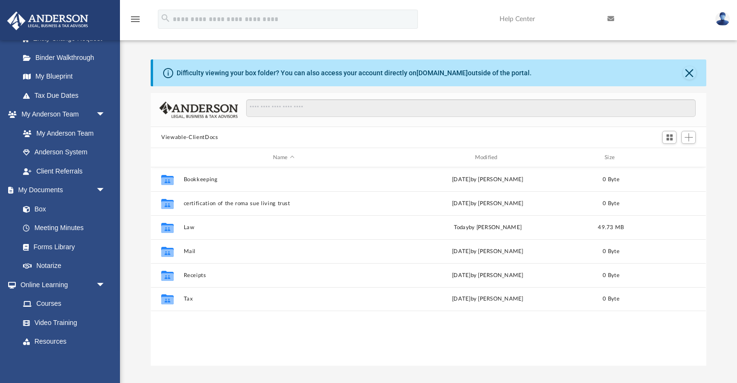
scroll to position [218, 555]
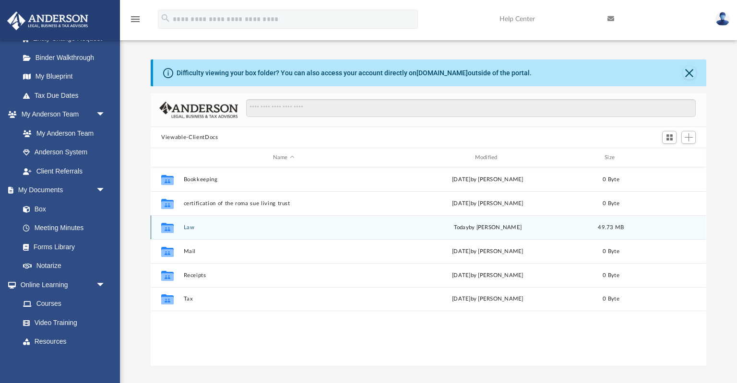
click at [189, 231] on div "Collaborated Folder Law today by Sue Stephens 49.73 MB" at bounding box center [428, 227] width 555 height 24
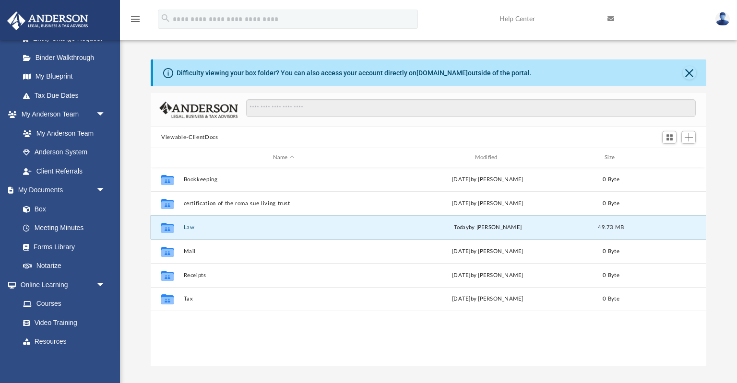
click at [189, 229] on button "Law" at bounding box center [284, 228] width 200 height 6
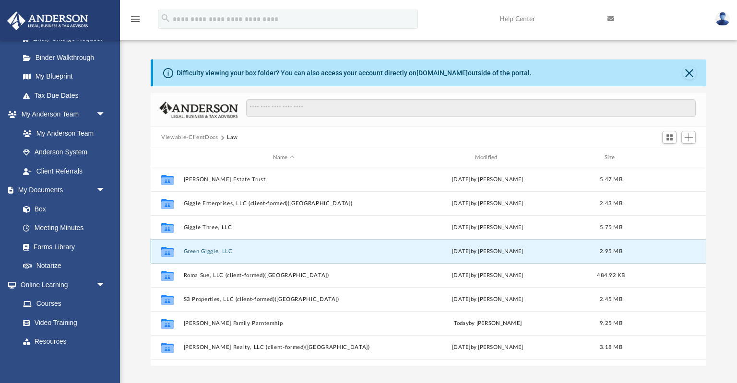
click at [213, 250] on button "Green Giggle, LLC" at bounding box center [284, 252] width 200 height 6
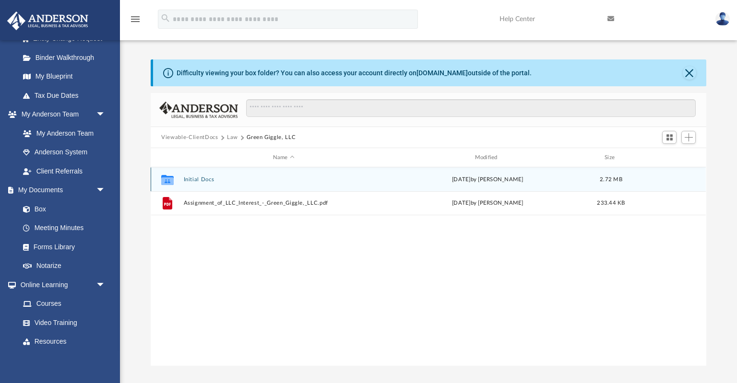
click at [202, 178] on button "Initial Docs" at bounding box center [284, 180] width 200 height 6
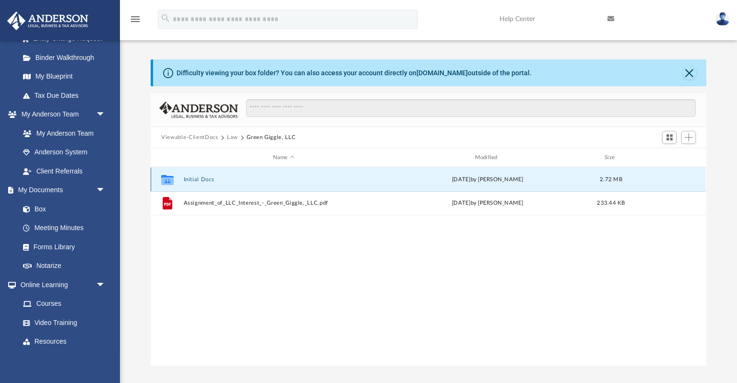
click at [202, 178] on button "Initial Docs" at bounding box center [284, 180] width 200 height 6
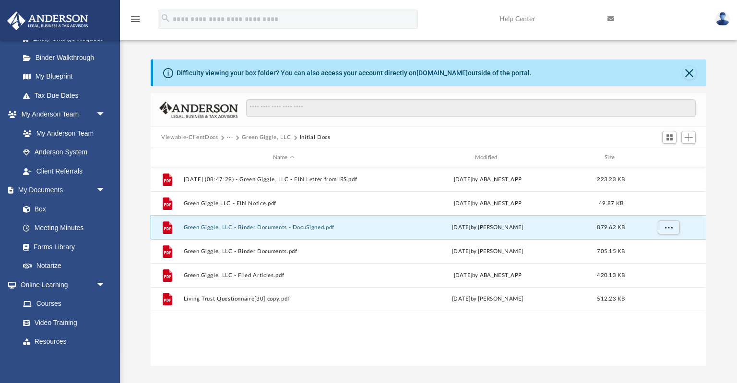
click at [266, 229] on button "Green Giggle, LLC - Binder Documents - DocuSigned.pdf" at bounding box center [284, 228] width 200 height 6
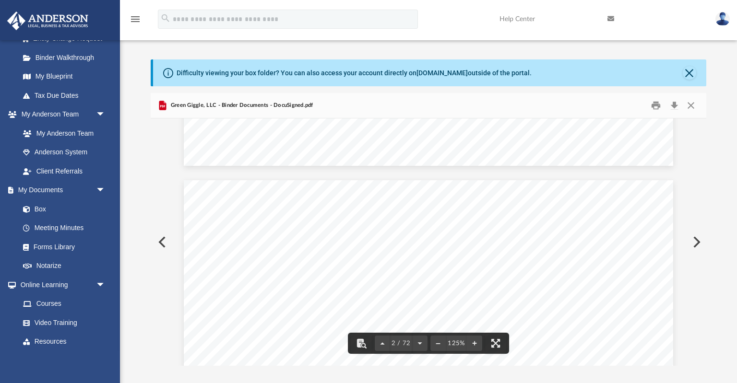
scroll to position [574, 0]
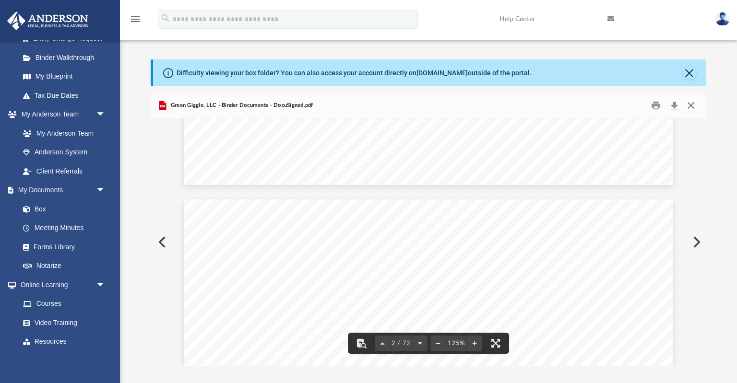
click at [695, 107] on button "Close" at bounding box center [690, 105] width 17 height 15
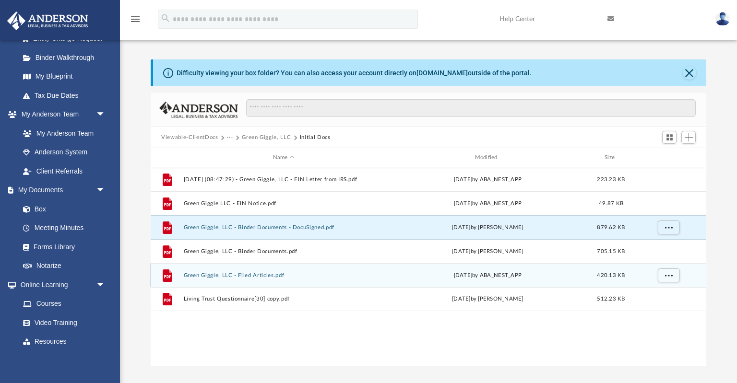
click at [249, 276] on button "Green Giggle, LLC - Filed Articles.pdf" at bounding box center [284, 276] width 200 height 6
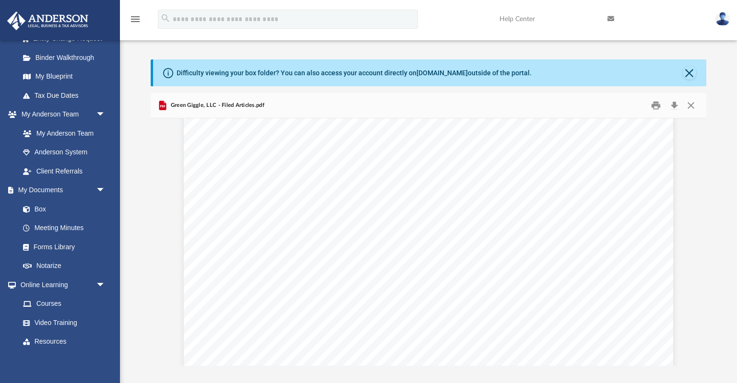
scroll to position [0, 0]
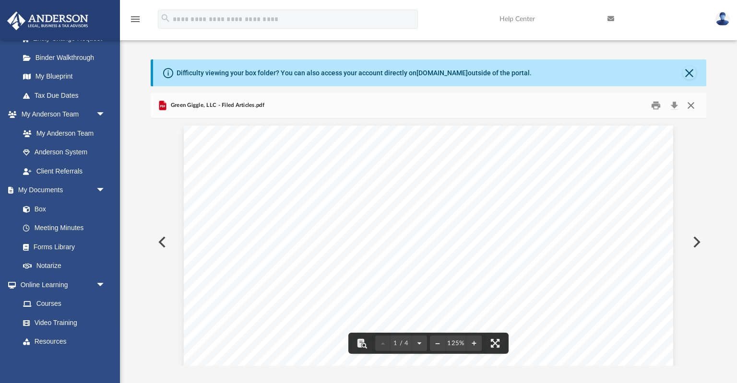
click at [692, 105] on button "Close" at bounding box center [690, 105] width 17 height 15
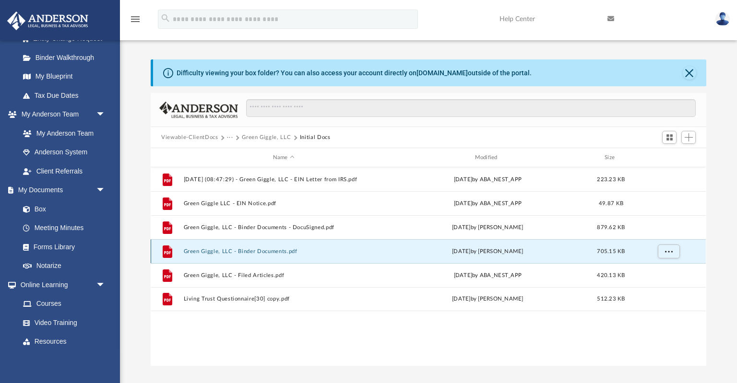
click at [259, 252] on button "Green Giggle, LLC - Binder Documents.pdf" at bounding box center [284, 252] width 200 height 6
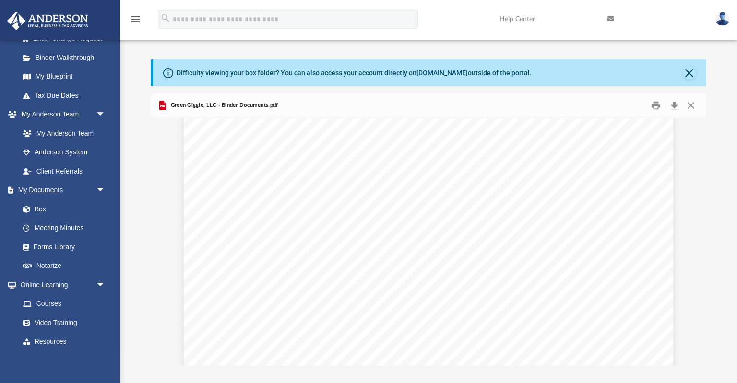
scroll to position [8476, 0]
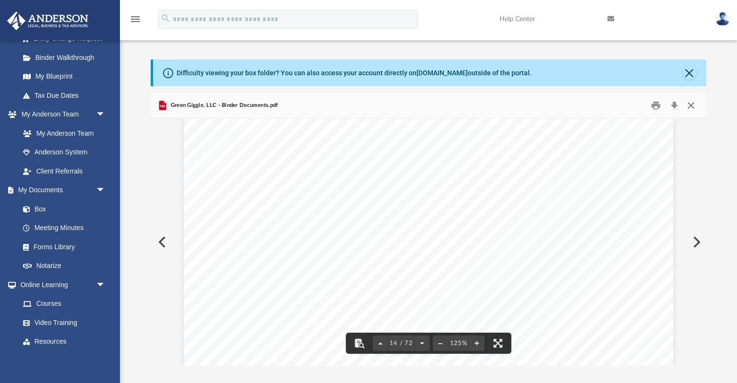
click at [694, 104] on button "Close" at bounding box center [690, 105] width 17 height 15
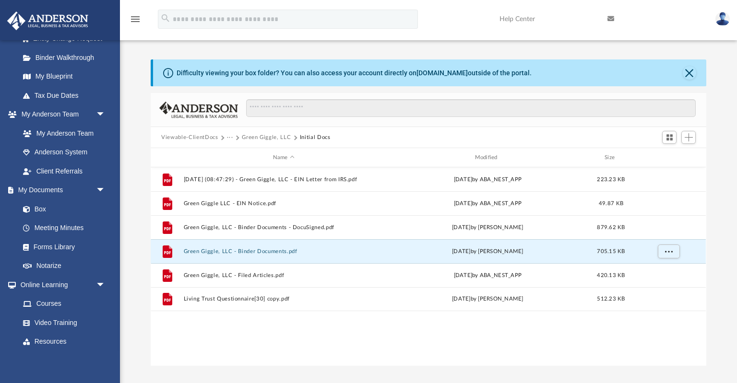
click at [260, 135] on button "Green Giggle, LLC" at bounding box center [266, 137] width 49 height 9
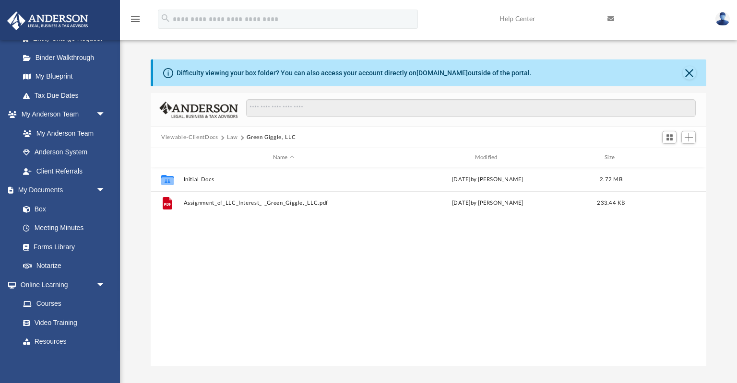
click at [190, 136] on button "Viewable-ClientDocs" at bounding box center [189, 137] width 57 height 9
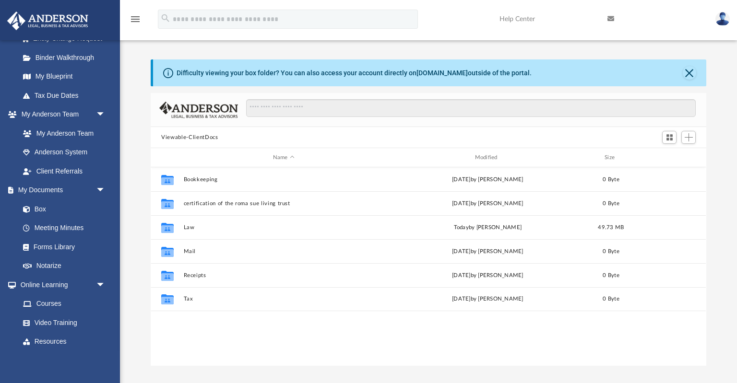
click at [232, 136] on div "Viewable-ClientDocs" at bounding box center [428, 137] width 555 height 21
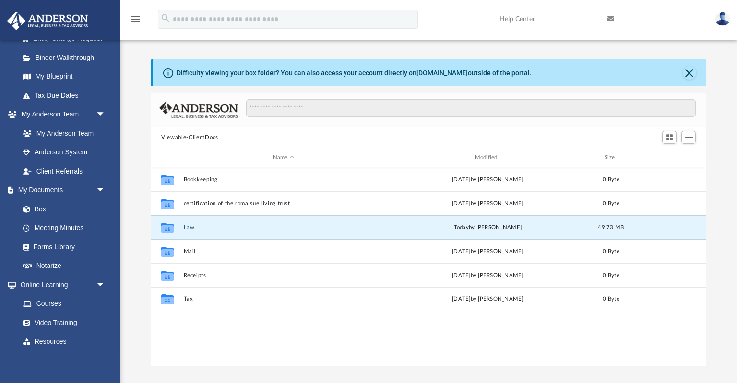
click at [190, 229] on button "Law" at bounding box center [284, 228] width 200 height 6
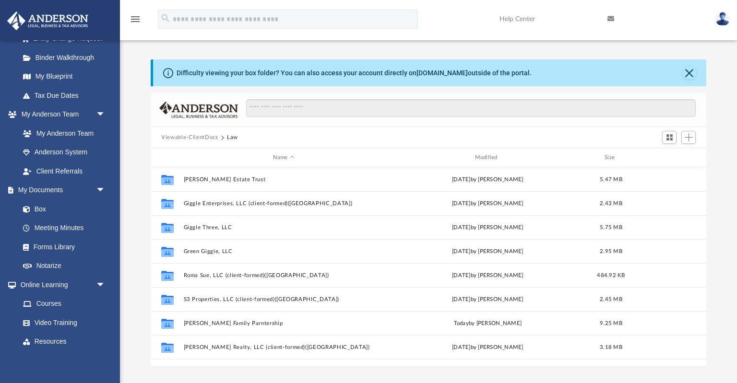
scroll to position [65, 0]
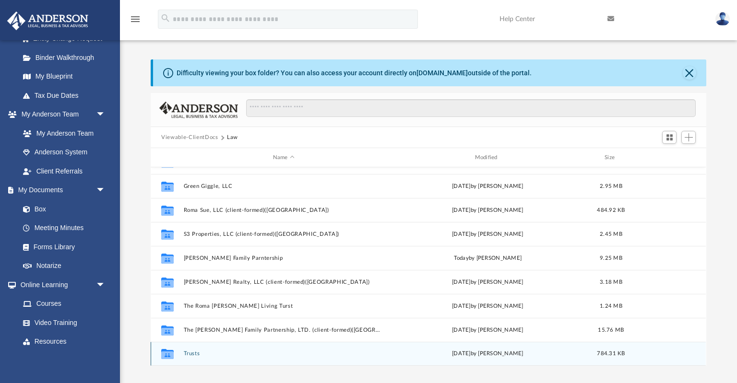
click at [192, 352] on button "Trusts" at bounding box center [284, 354] width 200 height 6
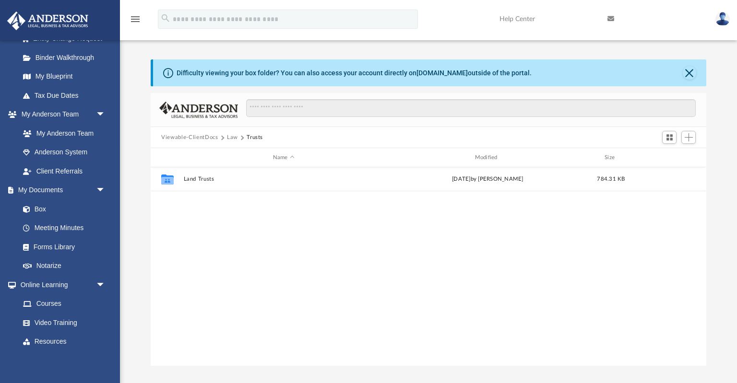
scroll to position [0, 0]
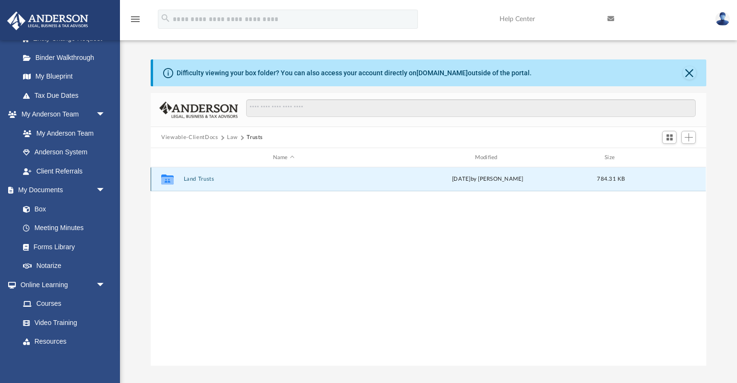
click at [205, 181] on button "Land Trusts" at bounding box center [284, 179] width 200 height 6
click at [206, 180] on button "Land Trust - 3702 Trust" at bounding box center [284, 179] width 200 height 6
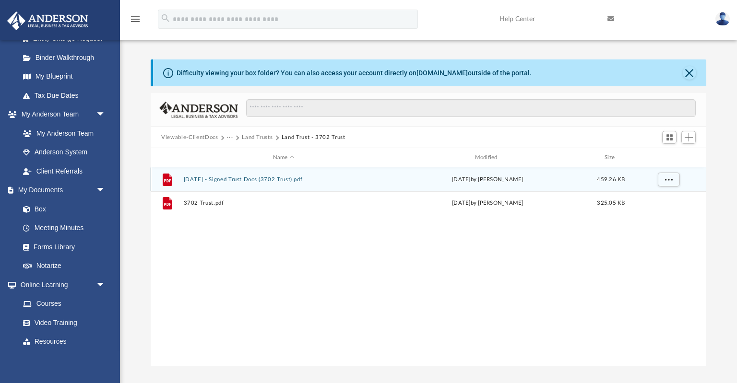
click at [206, 180] on button "2025.08.29 - Signed Trust Docs (3702 Trust).pdf" at bounding box center [284, 180] width 200 height 6
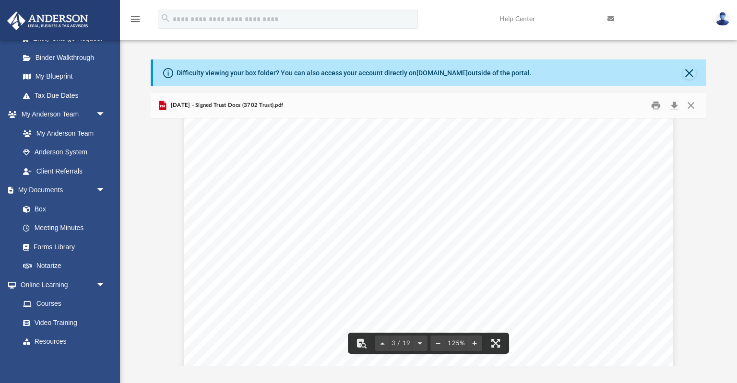
scroll to position [1437, 0]
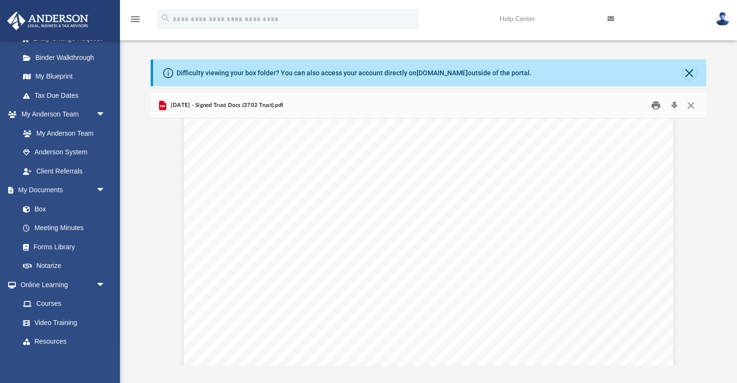
click at [656, 106] on button "Print" at bounding box center [655, 105] width 19 height 15
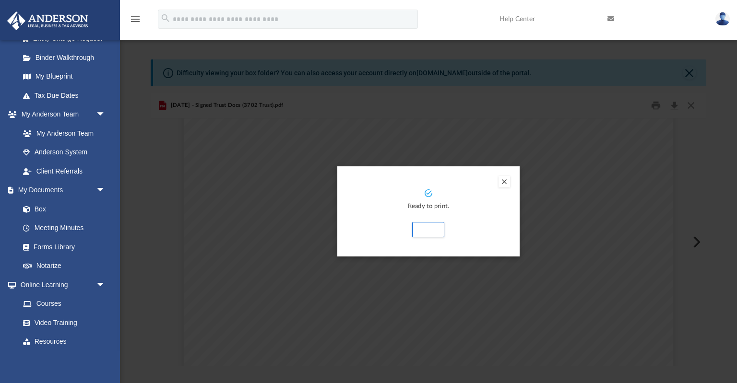
click at [507, 174] on div "Ready to print. Print" at bounding box center [428, 212] width 182 height 90
click at [506, 179] on button "Preview" at bounding box center [505, 182] width 12 height 12
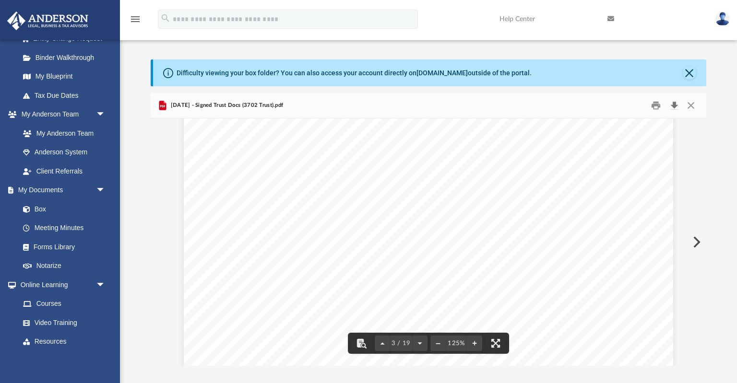
click at [675, 106] on button "Download" at bounding box center [674, 105] width 17 height 15
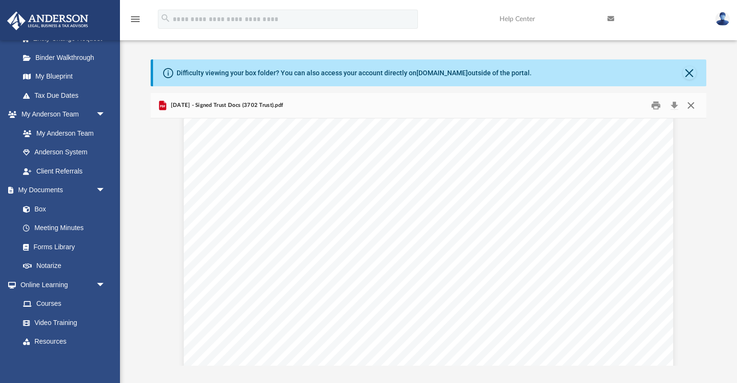
click at [693, 106] on button "Close" at bounding box center [690, 105] width 17 height 15
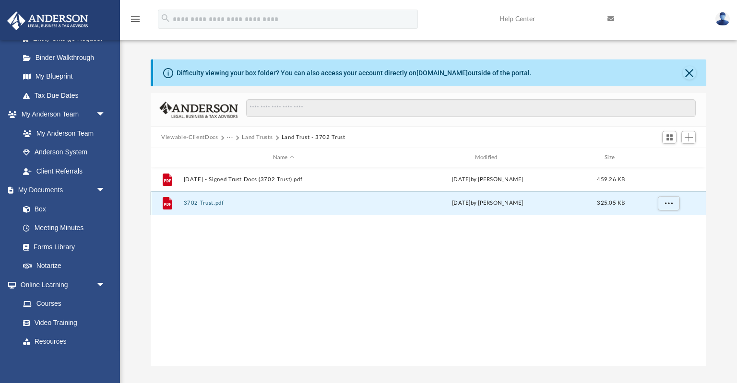
click at [214, 203] on button "3702 Trust.pdf" at bounding box center [284, 203] width 200 height 6
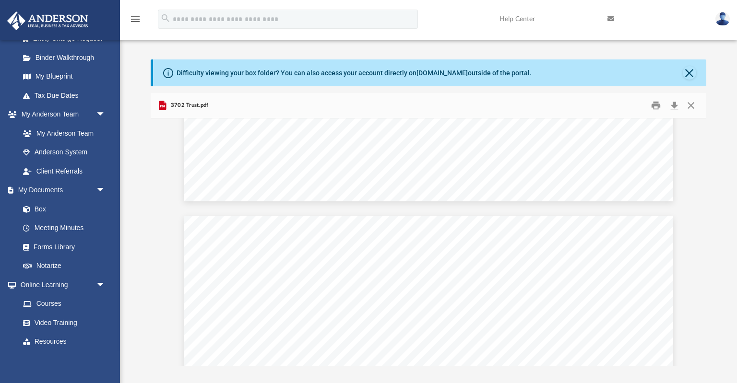
scroll to position [0, 0]
click at [694, 104] on button "Close" at bounding box center [690, 105] width 17 height 15
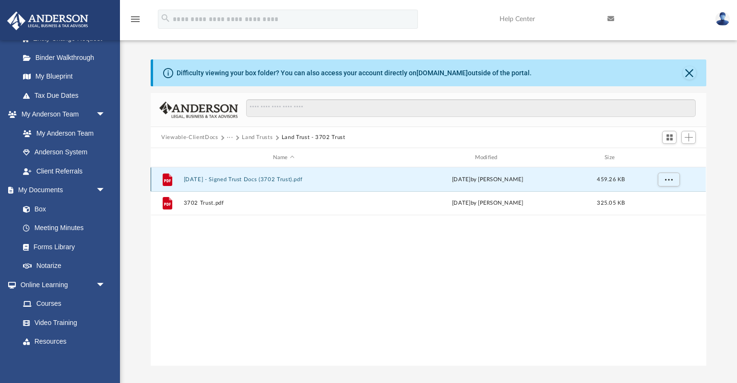
click at [236, 179] on button "2025.08.29 - Signed Trust Docs (3702 Trust).pdf" at bounding box center [284, 180] width 200 height 6
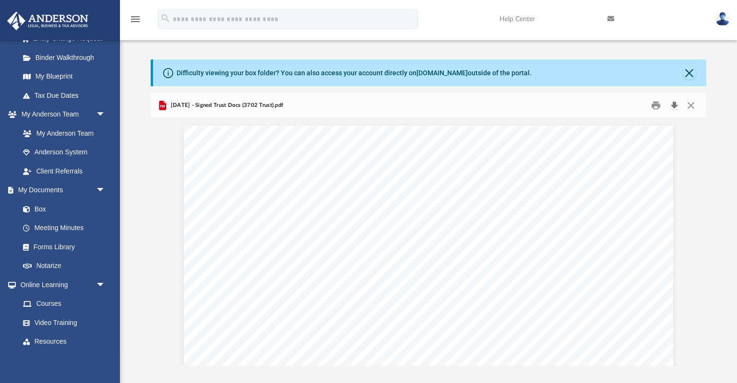
click at [677, 103] on button "Download" at bounding box center [674, 105] width 17 height 15
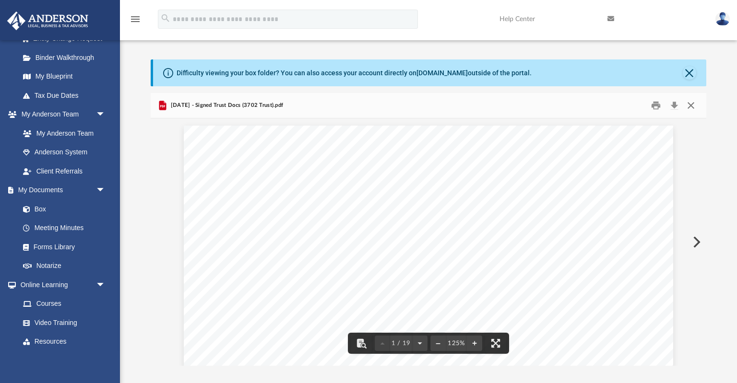
click at [690, 106] on button "Close" at bounding box center [690, 105] width 17 height 15
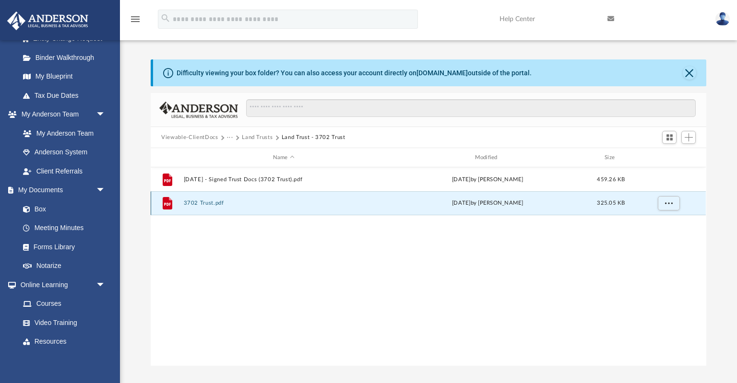
click at [208, 202] on button "3702 Trust.pdf" at bounding box center [284, 203] width 200 height 6
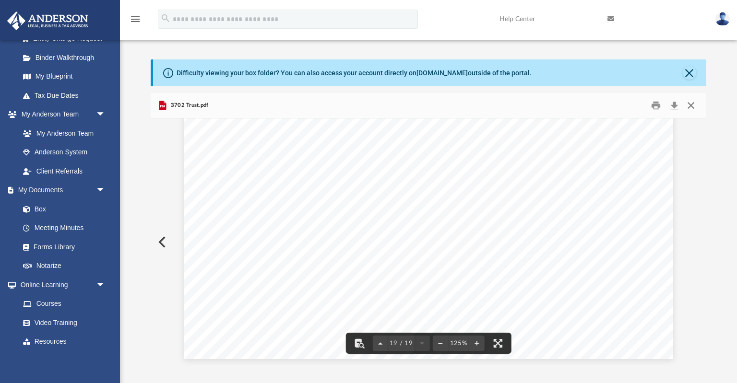
click at [690, 107] on button "Close" at bounding box center [690, 105] width 17 height 15
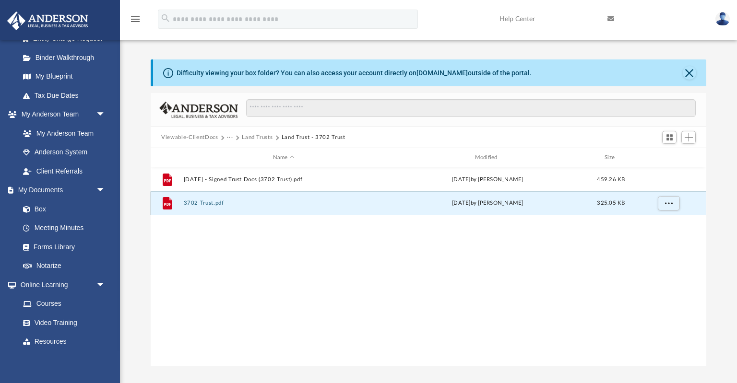
click at [219, 202] on button "3702 Trust.pdf" at bounding box center [284, 203] width 200 height 6
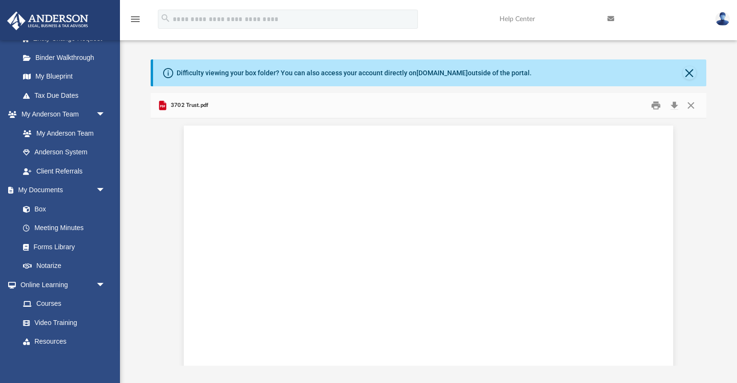
scroll to position [11660, 0]
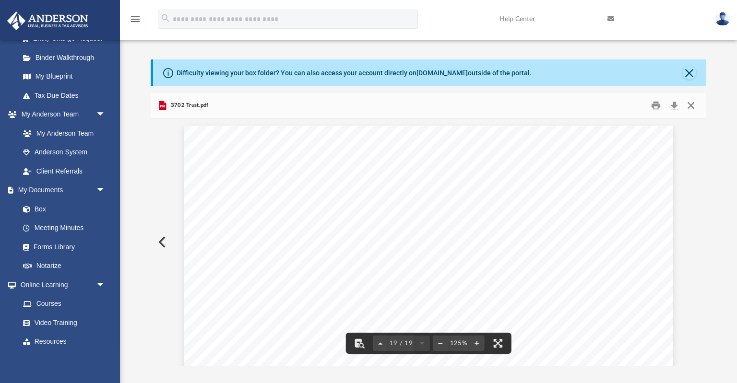
click at [692, 110] on button "Close" at bounding box center [690, 105] width 17 height 15
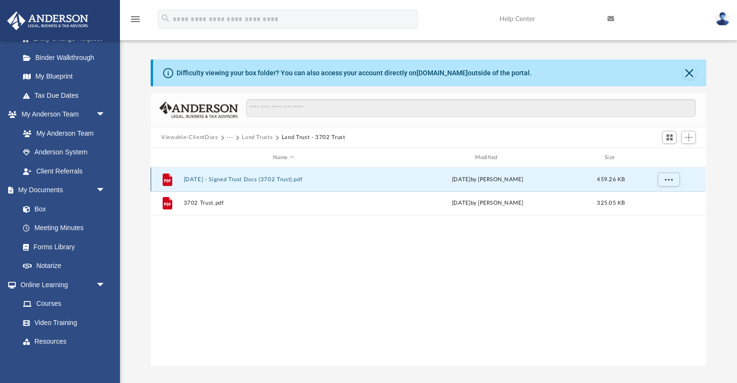
click at [200, 177] on button "2025.08.29 - Signed Trust Docs (3702 Trust).pdf" at bounding box center [284, 180] width 200 height 6
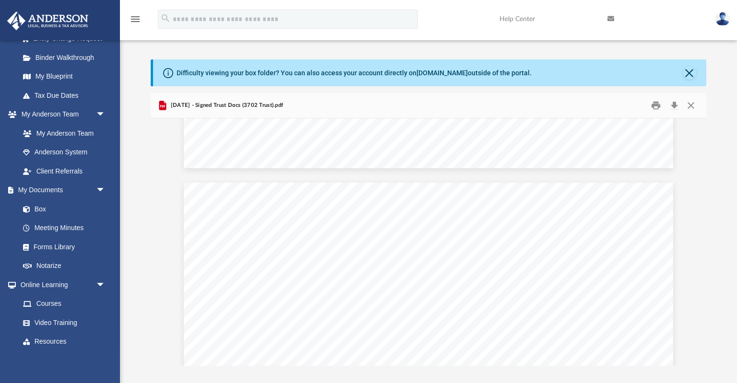
scroll to position [4606, 0]
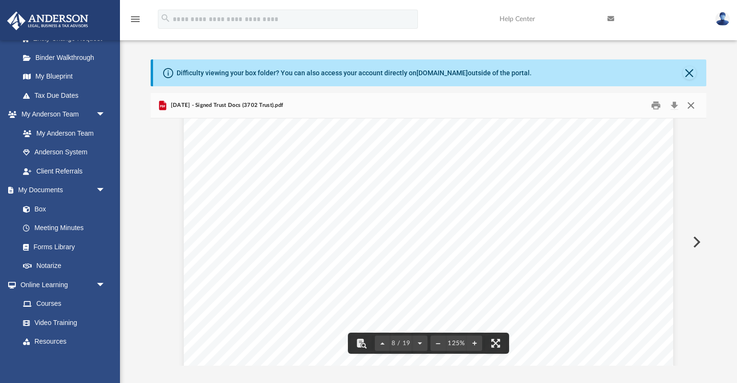
click at [690, 105] on button "Close" at bounding box center [690, 105] width 17 height 15
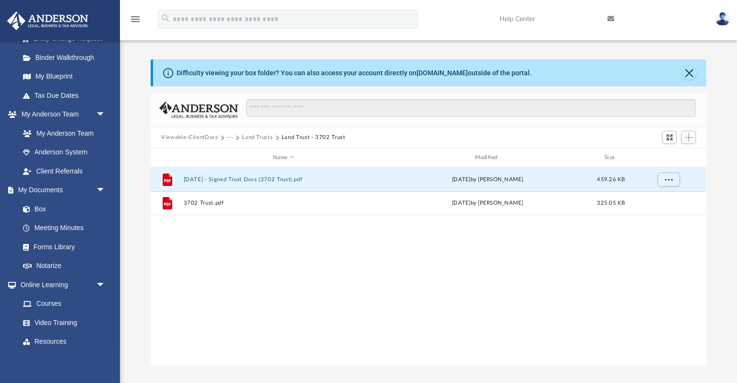
click at [255, 136] on button "Land Trusts" at bounding box center [257, 137] width 31 height 9
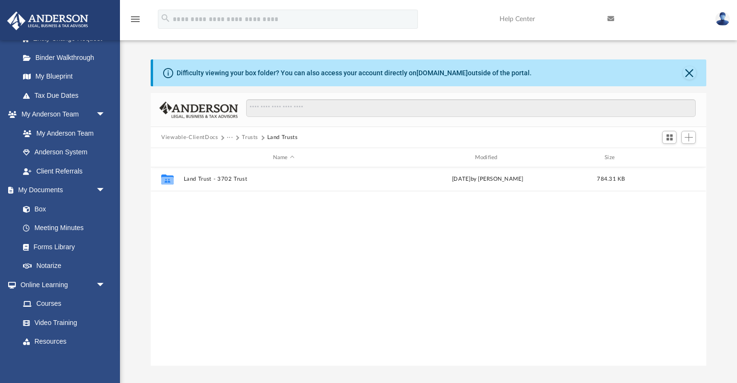
click at [233, 137] on span "···" at bounding box center [234, 137] width 15 height 9
click at [221, 135] on span "Viewable-ClientDocs" at bounding box center [194, 137] width 66 height 9
click at [195, 138] on button "Viewable-ClientDocs" at bounding box center [189, 137] width 57 height 9
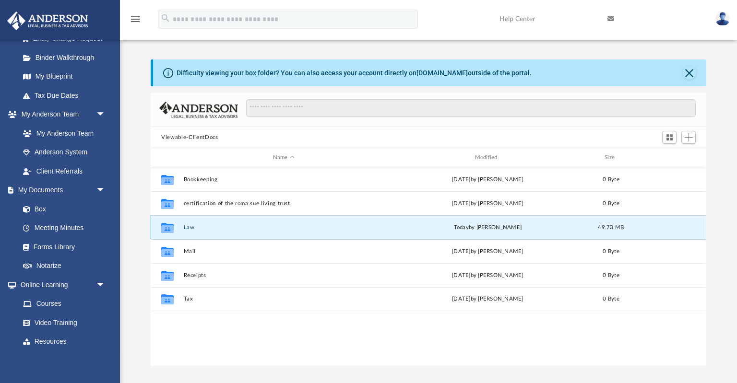
click at [189, 227] on button "Law" at bounding box center [284, 228] width 200 height 6
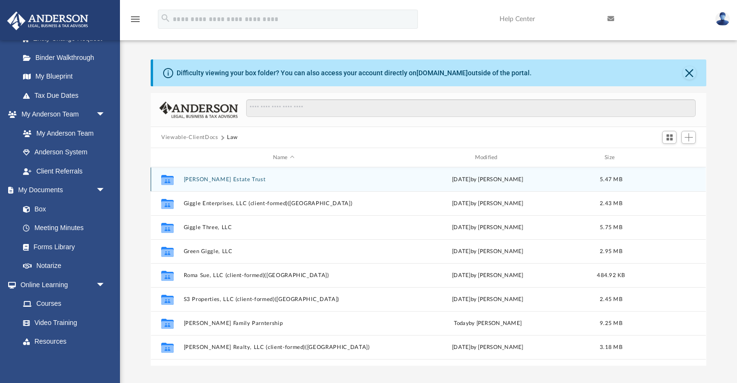
click at [219, 181] on button "Elmo Stephens Jr Estate Trust" at bounding box center [284, 180] width 200 height 6
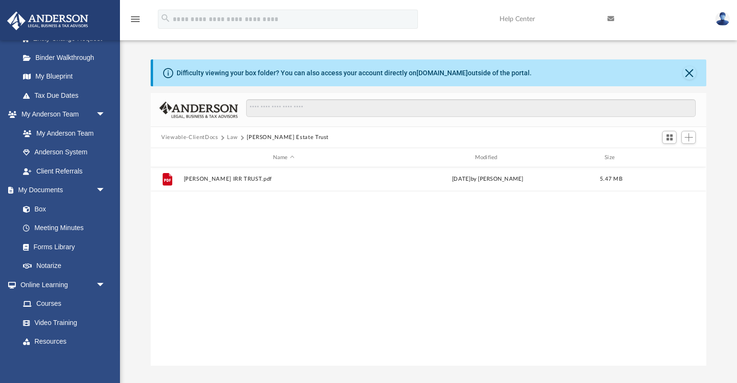
drag, startPoint x: 233, startPoint y: 135, endPoint x: 262, endPoint y: 222, distance: 91.5
click at [262, 222] on div "Viewable-ClientDocs Law Elmo Stephens Jr Estate Trust Name Modified Size File E…" at bounding box center [428, 229] width 555 height 273
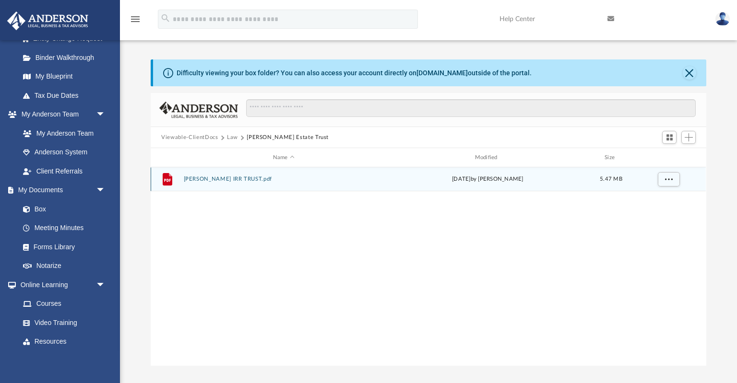
click at [247, 173] on div "File ELMO STEPHENS JR IRR TRUST.pdf Thu Jul 31 2025 by Sue Stephens 5.47 MB" at bounding box center [428, 179] width 555 height 24
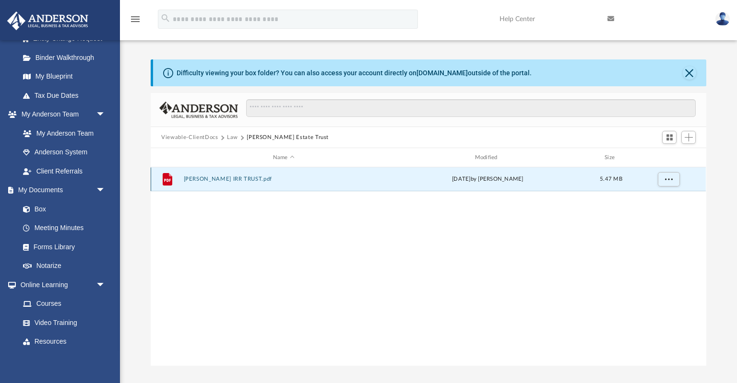
click at [249, 178] on button "ELMO STEPHENS JR IRR TRUST.pdf" at bounding box center [284, 179] width 200 height 6
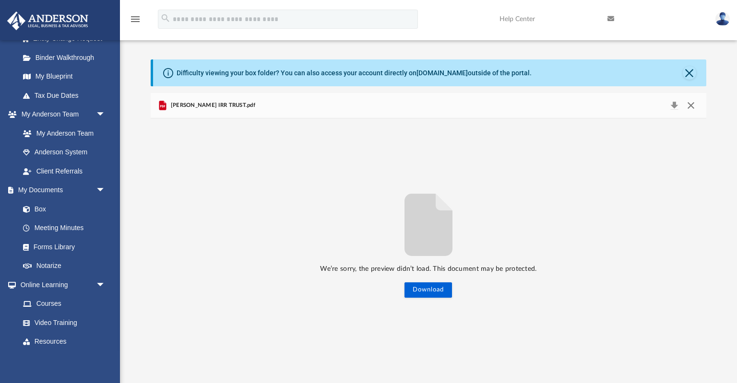
click at [692, 105] on button "Close" at bounding box center [690, 105] width 17 height 13
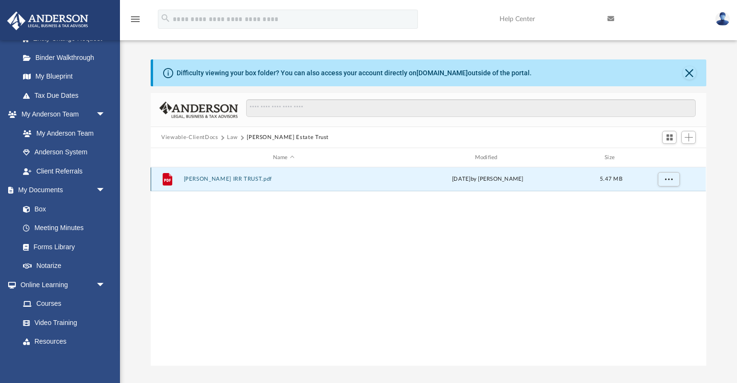
click at [271, 178] on button "ELMO STEPHENS JR IRR TRUST.pdf" at bounding box center [284, 179] width 200 height 6
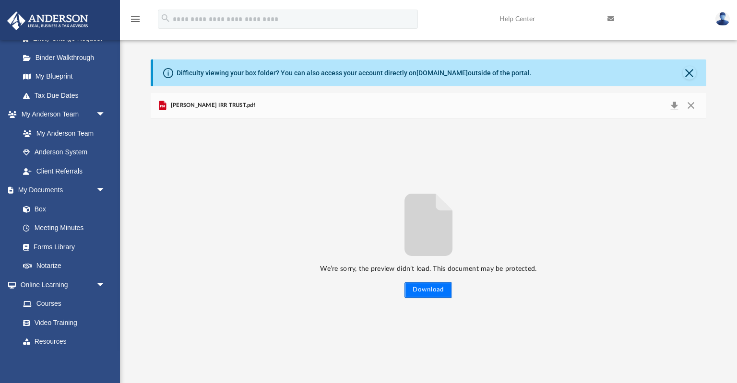
click at [429, 293] on button "Download" at bounding box center [428, 290] width 48 height 15
click at [690, 105] on button "Close" at bounding box center [690, 105] width 17 height 13
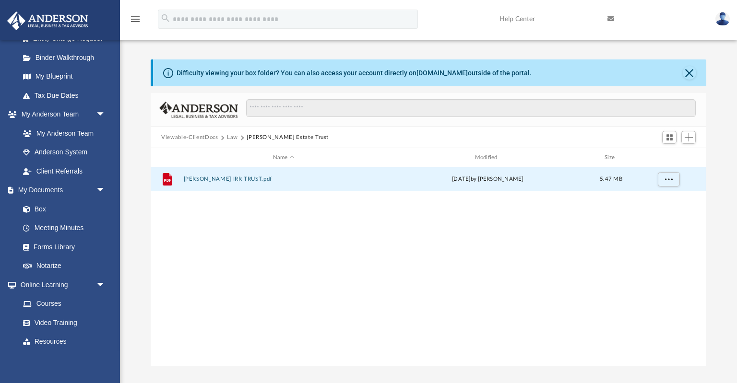
click at [235, 135] on button "Law" at bounding box center [232, 137] width 11 height 9
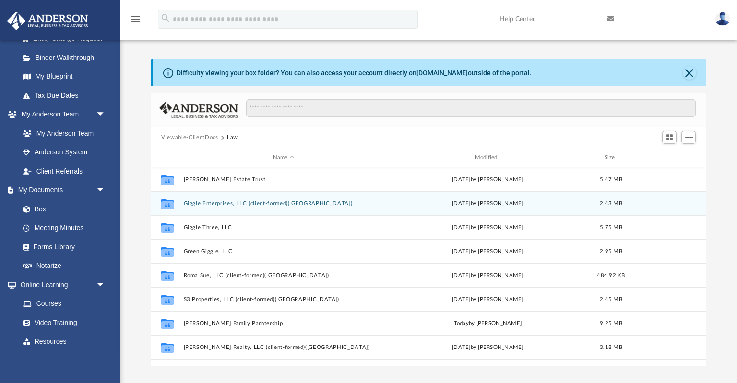
click at [234, 203] on button "Giggle Enterprises, LLC (client-formed)(TX)" at bounding box center [284, 204] width 200 height 6
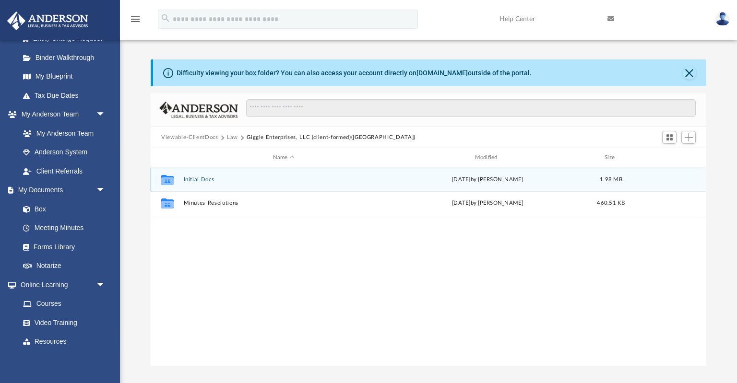
click at [206, 183] on div "Collaborated Folder Initial Docs Fri Aug 22 2025 by Cynthia Peters 1.98 MB" at bounding box center [428, 179] width 555 height 24
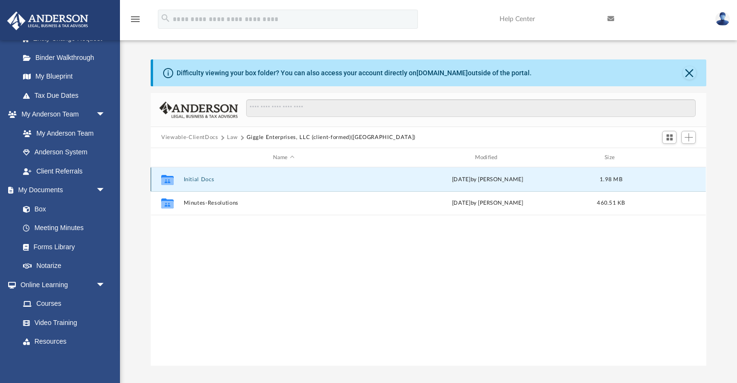
click at [206, 183] on div "Collaborated Folder Initial Docs Fri Aug 22 2025 by Cynthia Peters 1.98 MB" at bounding box center [428, 179] width 555 height 24
click at [206, 179] on button "Initial Docs" at bounding box center [284, 180] width 200 height 6
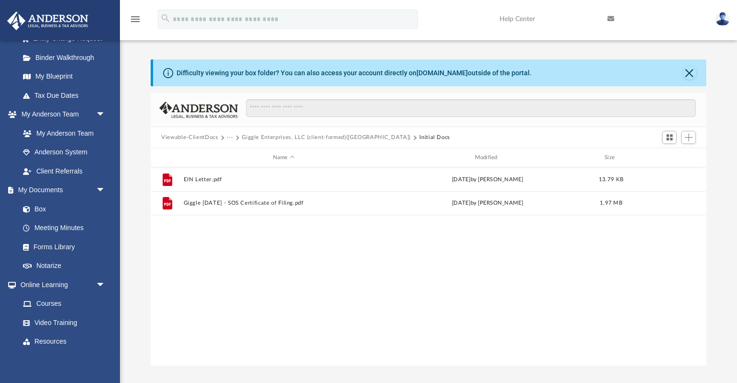
click at [230, 136] on button "···" at bounding box center [230, 137] width 6 height 9
click at [230, 137] on button "···" at bounding box center [230, 137] width 6 height 9
click at [222, 139] on span at bounding box center [221, 137] width 5 height 5
click at [237, 138] on span at bounding box center [237, 137] width 5 height 5
click at [270, 137] on button "Giggle Enterprises, LLC (client-formed)(TX)" at bounding box center [326, 137] width 169 height 9
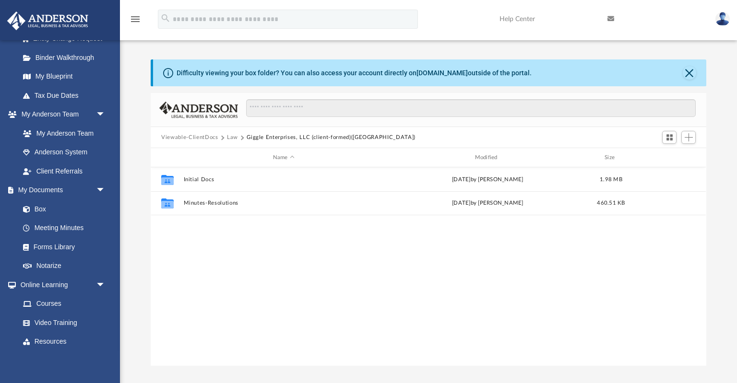
click at [234, 137] on button "Law" at bounding box center [232, 137] width 11 height 9
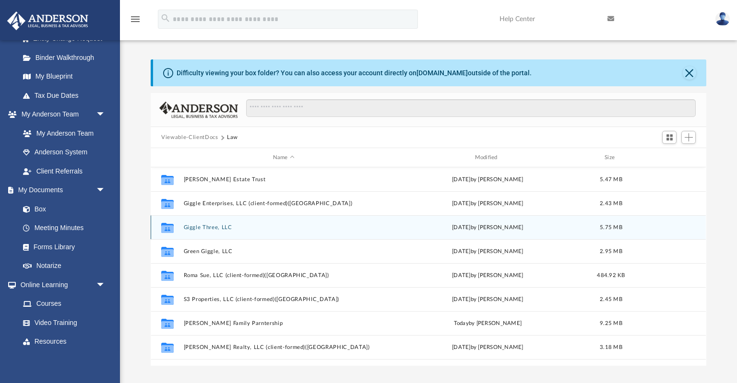
click at [219, 227] on button "Giggle Three, LLC" at bounding box center [284, 228] width 200 height 6
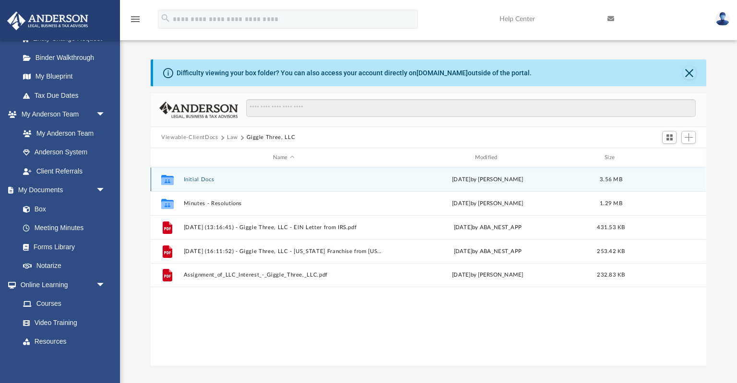
click at [202, 178] on button "Initial Docs" at bounding box center [284, 180] width 200 height 6
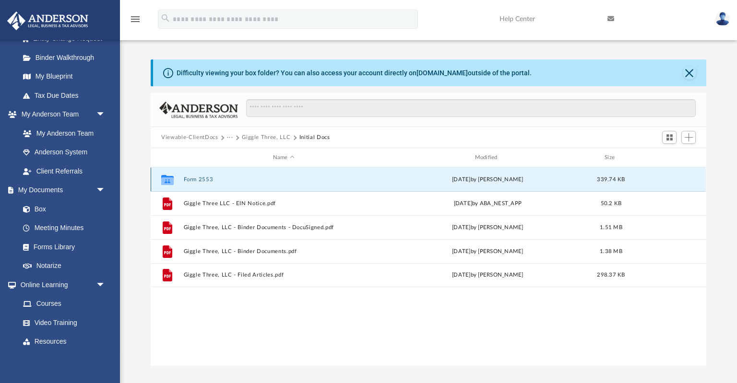
click at [204, 181] on button "Form 2553" at bounding box center [284, 180] width 200 height 6
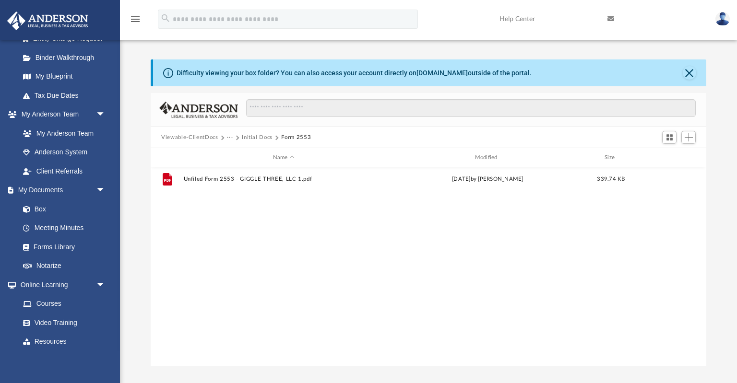
click at [267, 135] on button "Initial Docs" at bounding box center [257, 137] width 31 height 9
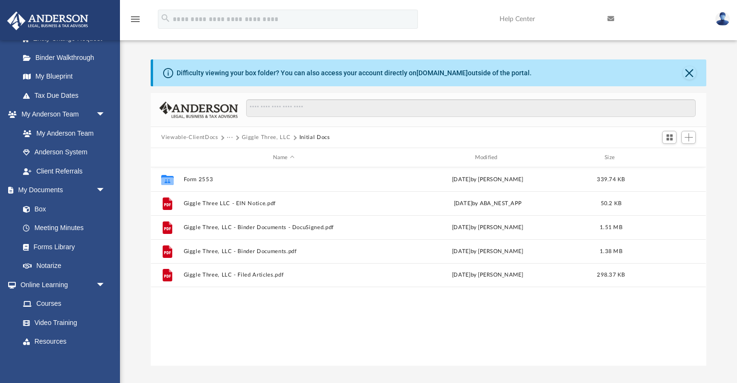
click at [266, 135] on button "Giggle Three, LLC" at bounding box center [266, 137] width 48 height 9
click at [234, 138] on button "Law" at bounding box center [232, 137] width 11 height 9
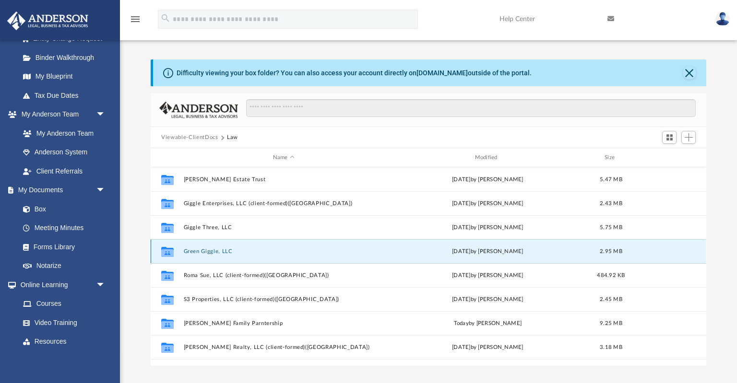
click at [214, 252] on button "Green Giggle, LLC" at bounding box center [284, 252] width 200 height 6
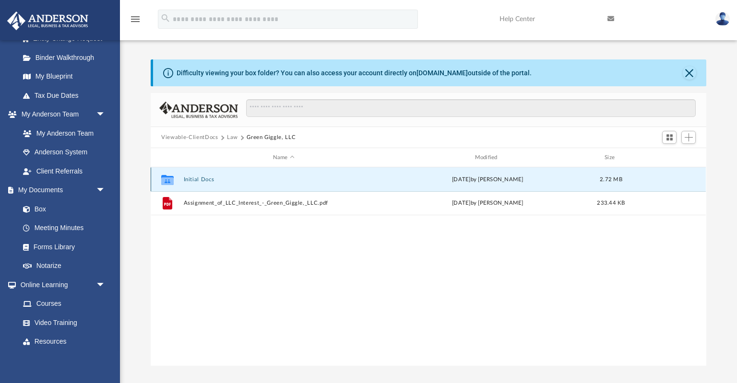
click at [206, 180] on button "Initial Docs" at bounding box center [284, 180] width 200 height 6
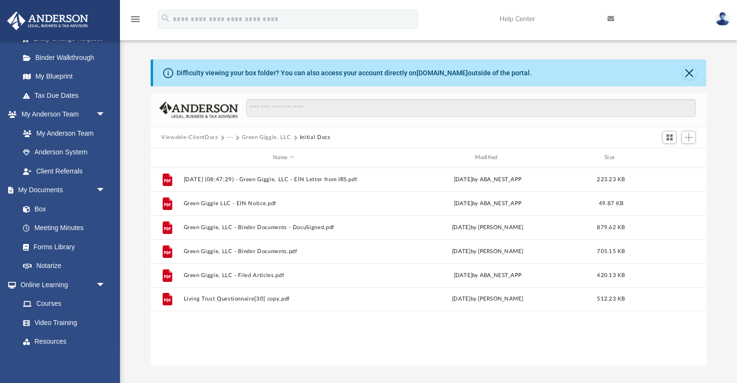
click at [286, 137] on button "Green Giggle, LLC" at bounding box center [266, 137] width 49 height 9
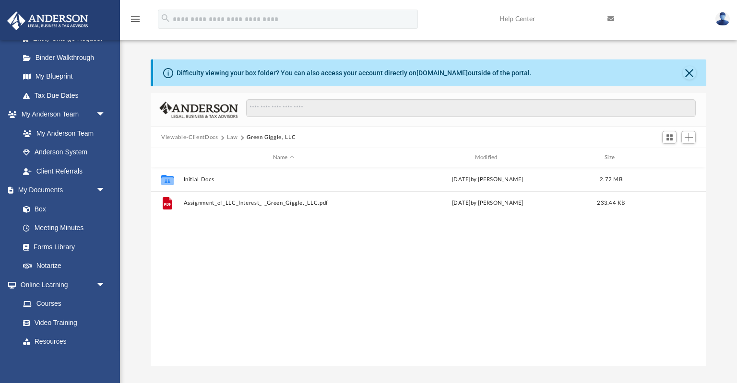
click at [236, 136] on button "Law" at bounding box center [232, 137] width 11 height 9
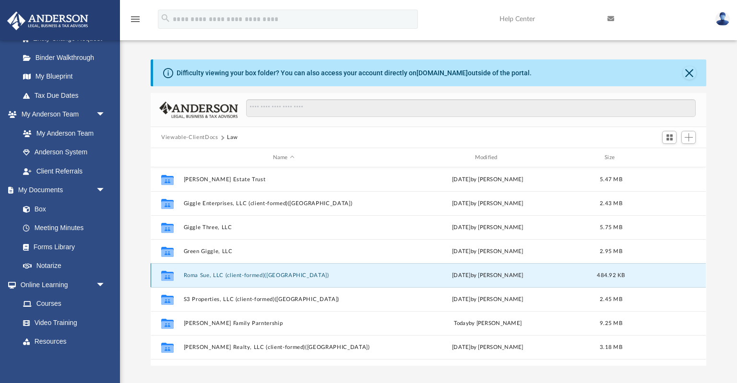
click at [220, 274] on button "Roma Sue, LLC (client-formed)(TX)" at bounding box center [284, 276] width 200 height 6
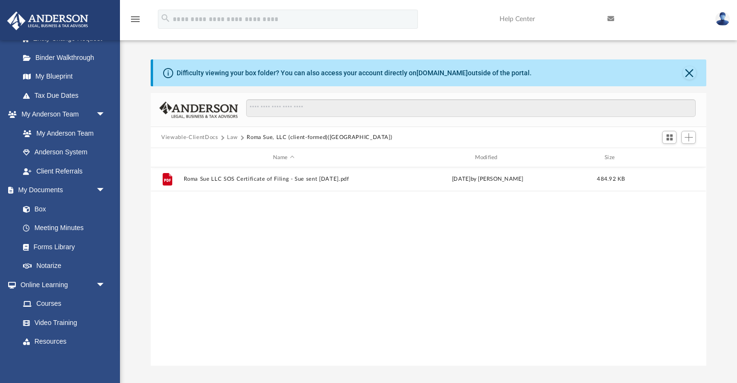
click at [233, 136] on button "Law" at bounding box center [232, 137] width 11 height 9
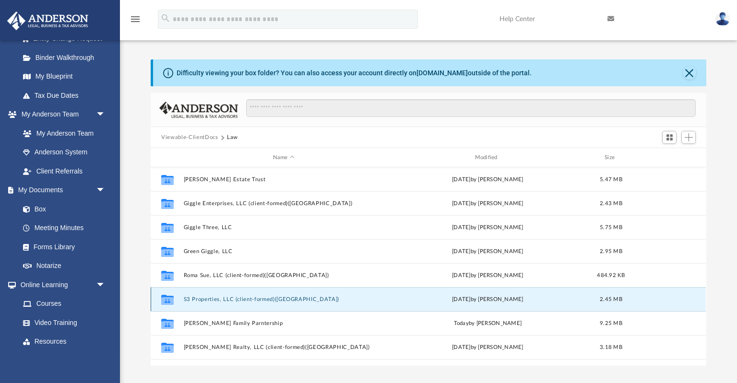
click at [225, 300] on button "S3 Properties, LLC (client-formed)(TX)" at bounding box center [284, 300] width 200 height 6
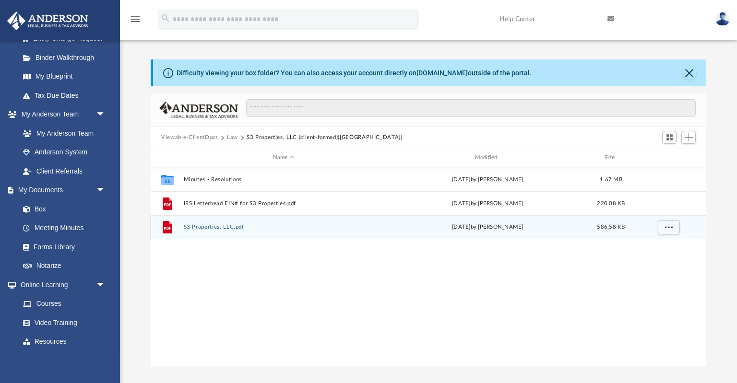
click at [219, 228] on button "S3 Properties, LLC.pdf" at bounding box center [284, 227] width 200 height 6
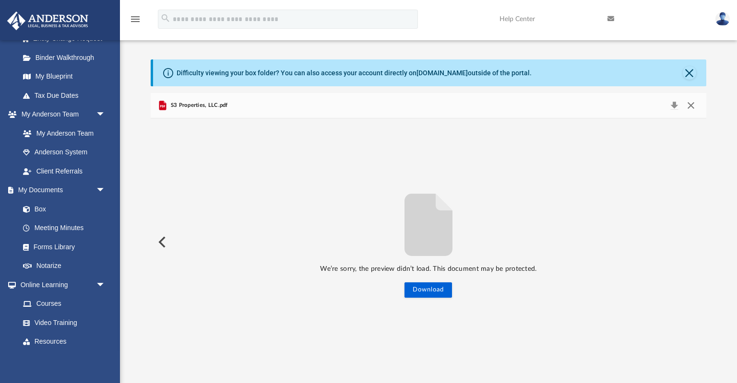
click at [694, 103] on button "Close" at bounding box center [690, 105] width 17 height 13
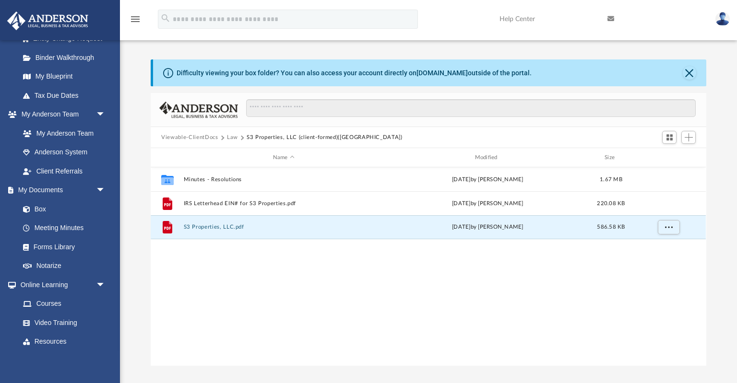
click at [234, 137] on button "Law" at bounding box center [232, 137] width 11 height 9
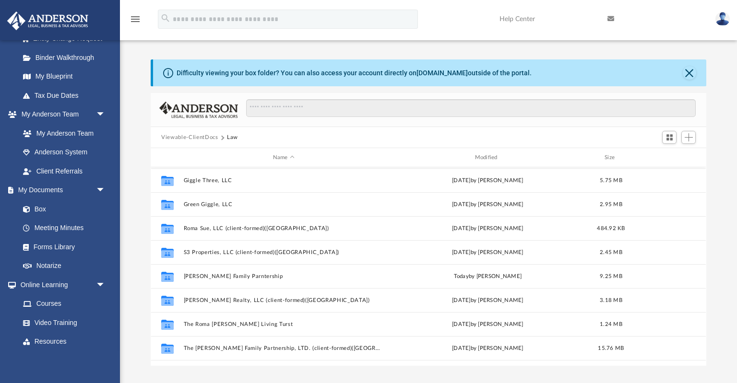
scroll to position [64, 0]
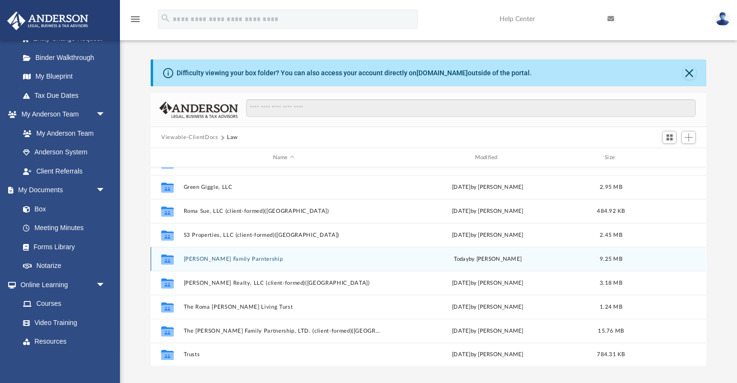
click at [245, 260] on button "Stephens Family Parntership" at bounding box center [284, 259] width 200 height 6
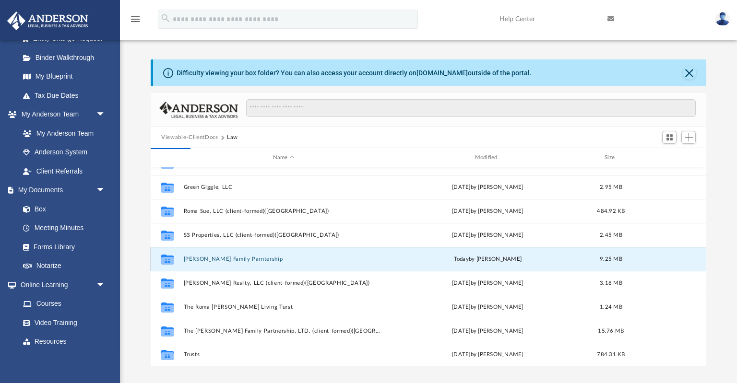
scroll to position [0, 0]
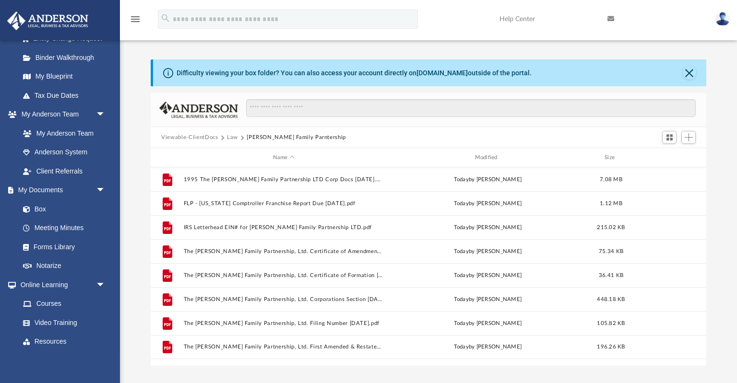
click at [237, 137] on button "Law" at bounding box center [232, 137] width 11 height 9
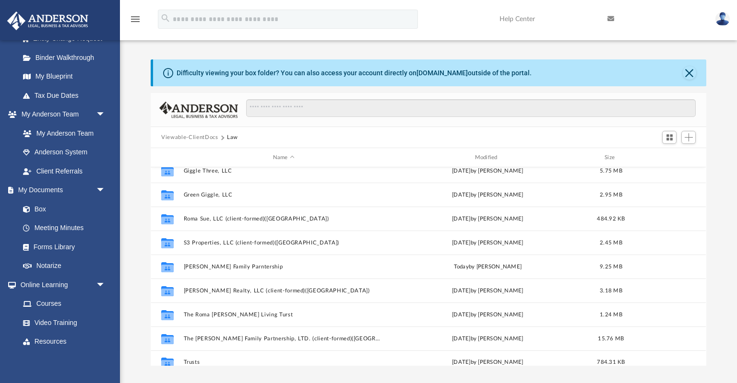
scroll to position [64, 0]
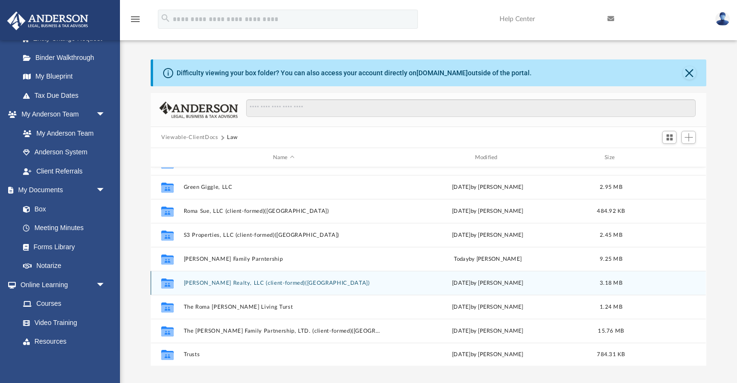
click at [220, 282] on button "Sue Stephens Realty, LLC (client-formed)(TX)" at bounding box center [284, 283] width 200 height 6
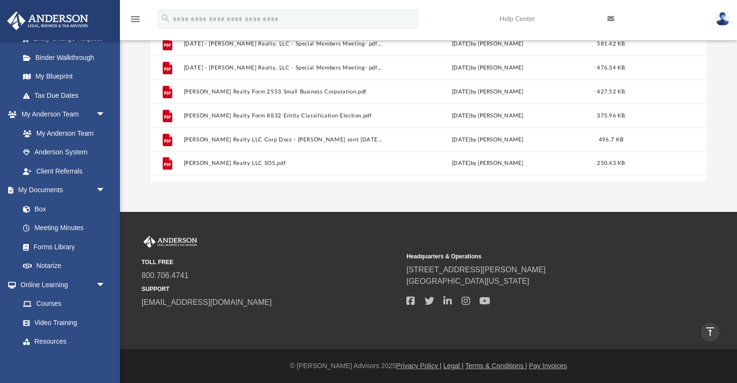
scroll to position [0, 0]
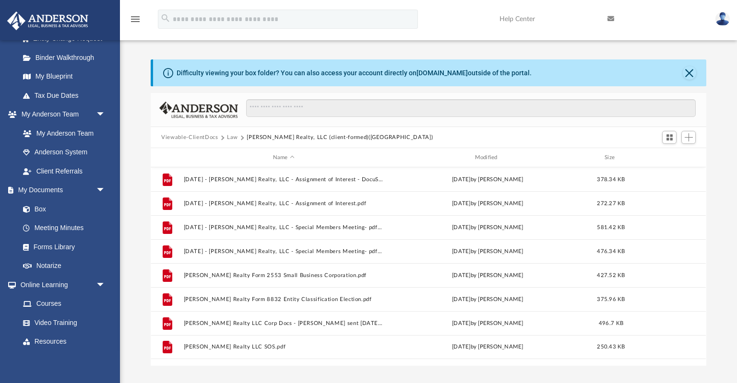
click at [232, 135] on button "Law" at bounding box center [232, 137] width 11 height 9
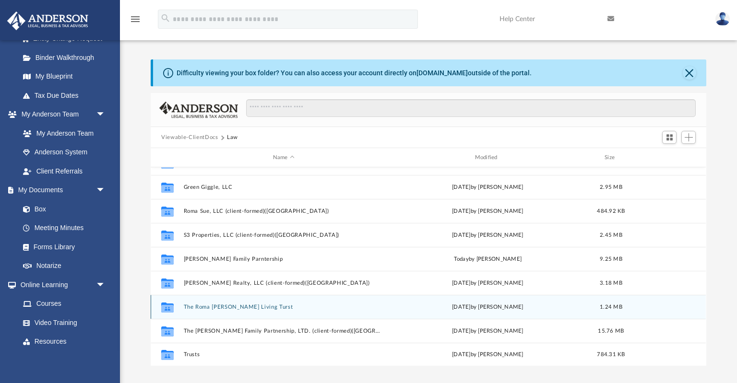
scroll to position [65, 0]
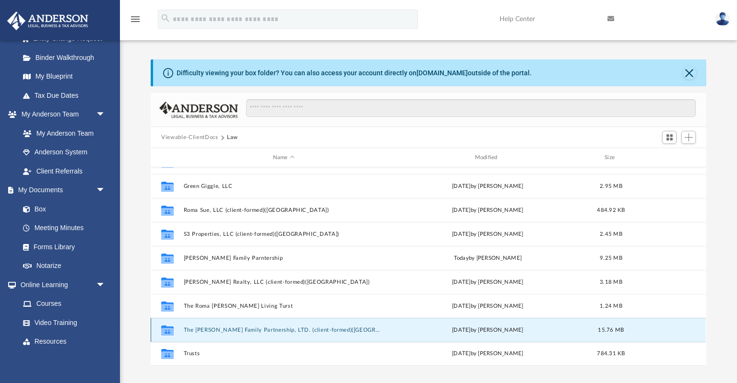
click at [233, 329] on button "The Sue Stephens Family Partnership, LTD. (client-formed)(TX)" at bounding box center [284, 330] width 200 height 6
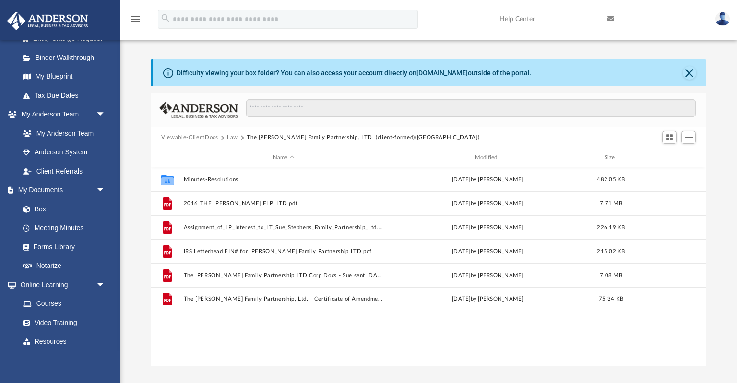
scroll to position [0, 0]
click at [691, 65] on div "Difficulty viewing your box folder? You can also access your account directly o…" at bounding box center [429, 72] width 553 height 27
click at [689, 74] on button "Close" at bounding box center [689, 72] width 13 height 13
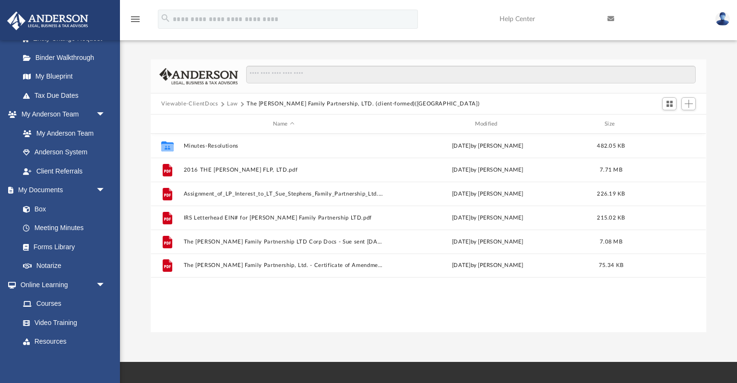
click at [235, 103] on button "Law" at bounding box center [232, 104] width 11 height 9
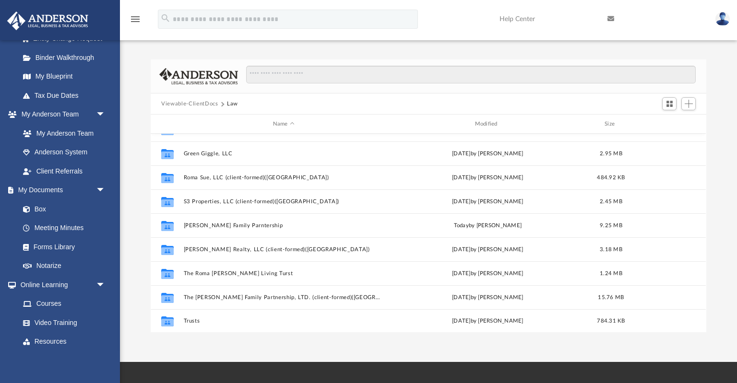
scroll to position [65, 0]
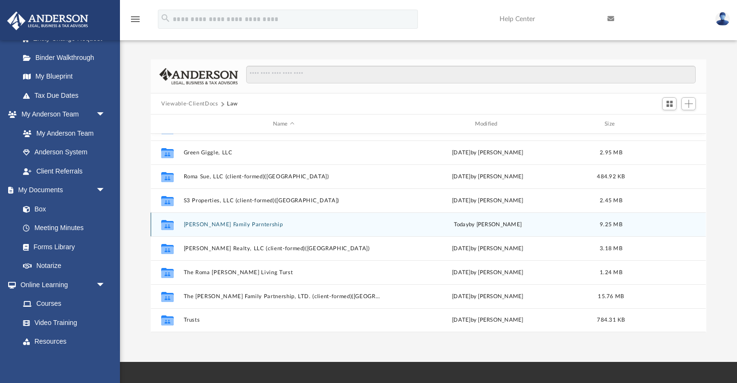
click at [239, 226] on button "Stephens Family Parntership" at bounding box center [284, 225] width 200 height 6
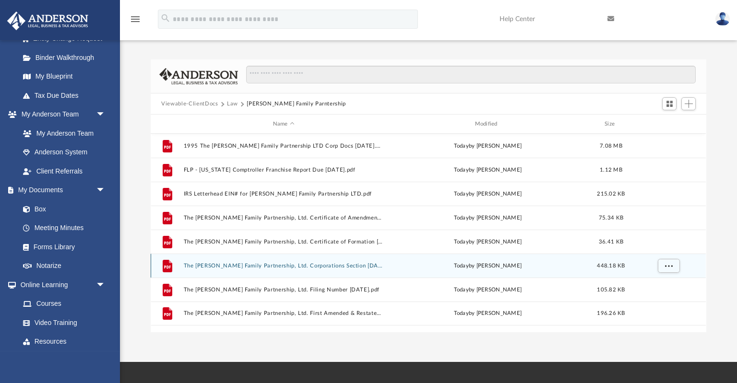
scroll to position [0, 0]
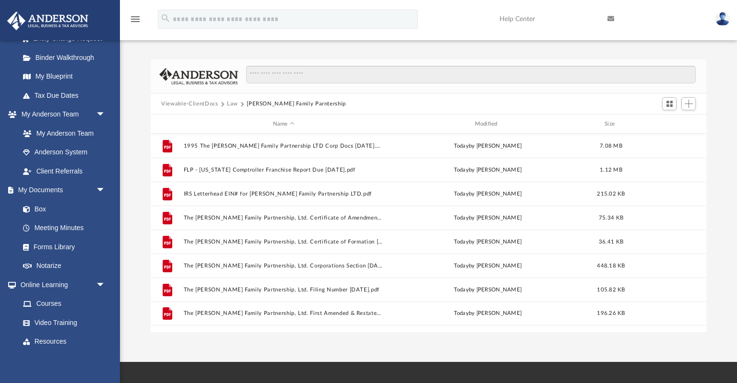
click at [233, 103] on button "Law" at bounding box center [232, 104] width 11 height 9
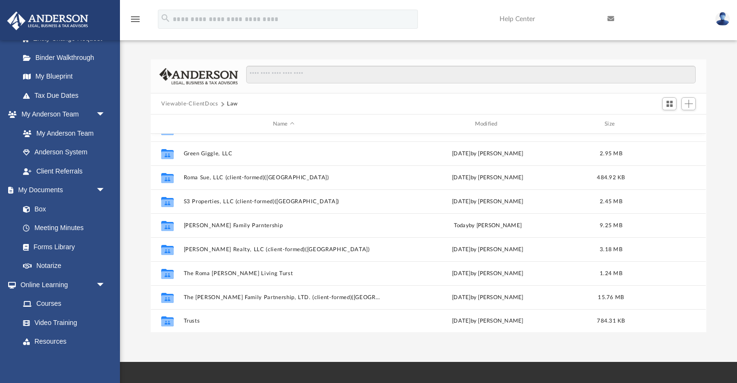
scroll to position [65, 0]
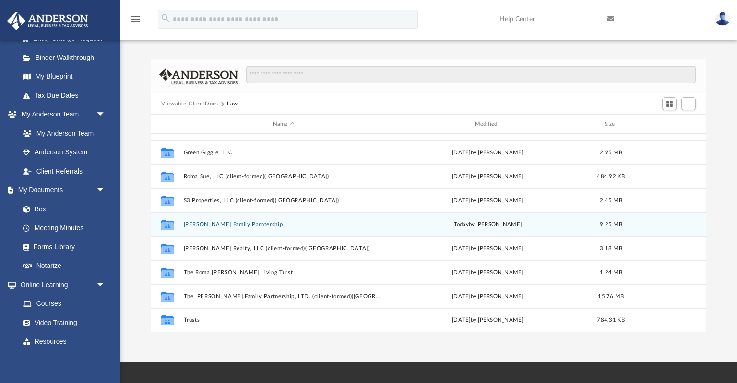
click at [248, 228] on div "Collaborated Folder Stephens Family Parntership today by Sue Stephens 9.25 MB" at bounding box center [428, 225] width 555 height 24
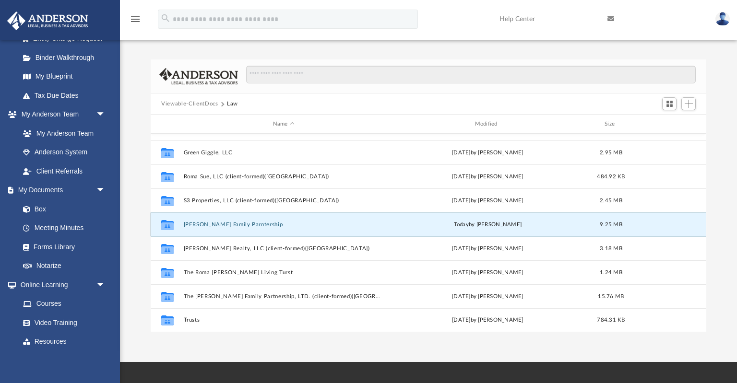
click at [248, 227] on button "Stephens Family Parntership" at bounding box center [284, 225] width 200 height 6
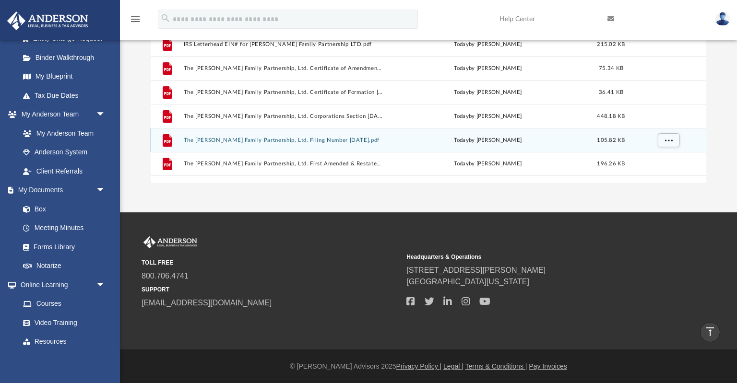
scroll to position [0, 0]
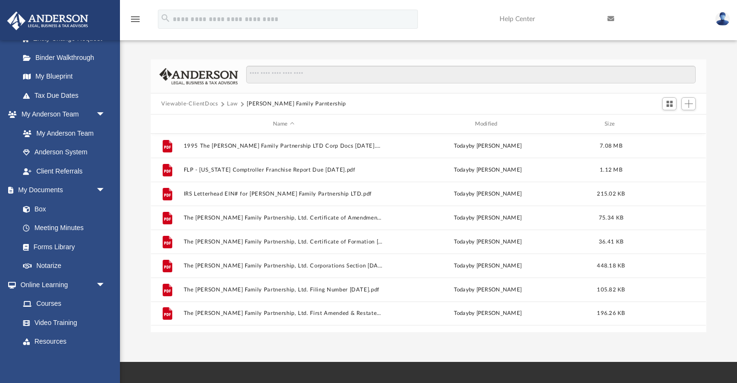
click at [232, 103] on button "Law" at bounding box center [232, 104] width 11 height 9
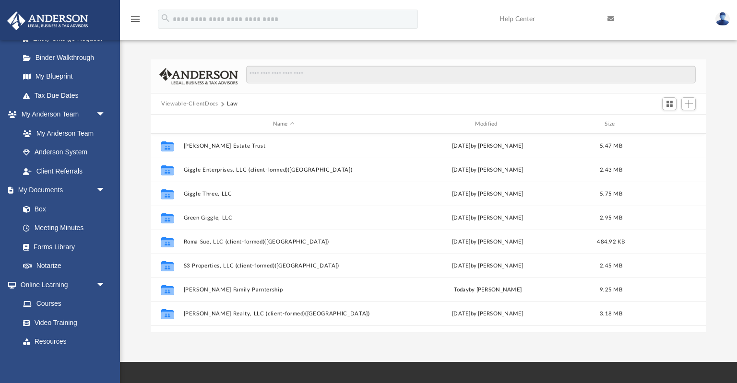
scroll to position [65, 0]
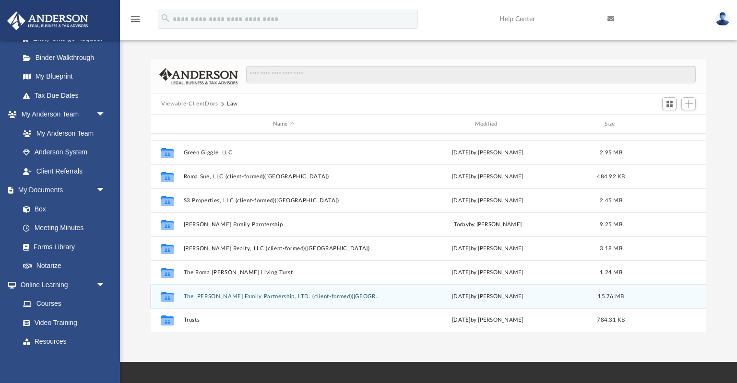
click at [231, 294] on button "The Sue Stephens Family Partnership, LTD. (client-formed)(TX)" at bounding box center [284, 297] width 200 height 6
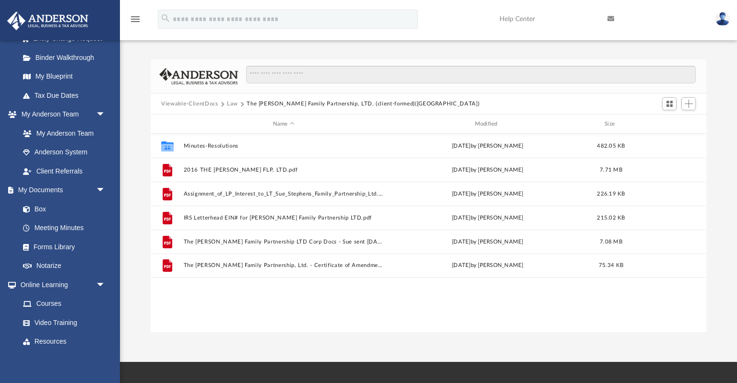
scroll to position [0, 0]
click at [230, 103] on button "Law" at bounding box center [232, 104] width 11 height 9
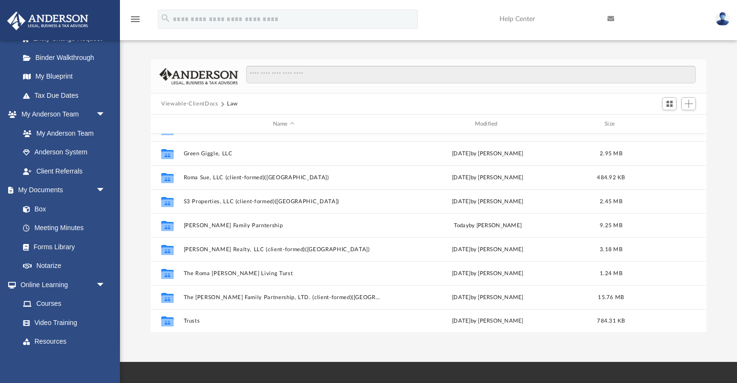
scroll to position [65, 0]
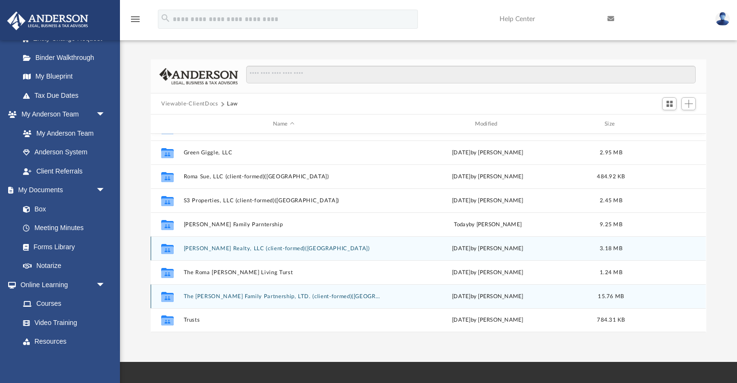
drag, startPoint x: 170, startPoint y: 246, endPoint x: 221, endPoint y: 300, distance: 74.7
click at [221, 300] on div "Collaborated Folder Giggle Enterprises, LLC (client-formed)(TX) Fri Aug 22 2025…" at bounding box center [428, 201] width 555 height 264
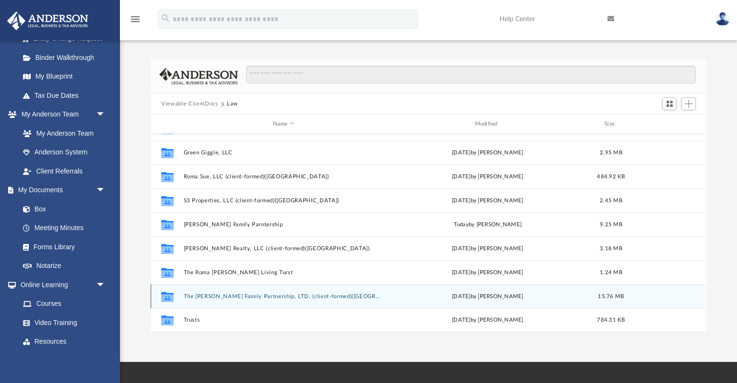
click at [268, 295] on button "The Sue Stephens Family Partnership, LTD. (client-formed)(TX)" at bounding box center [284, 297] width 200 height 6
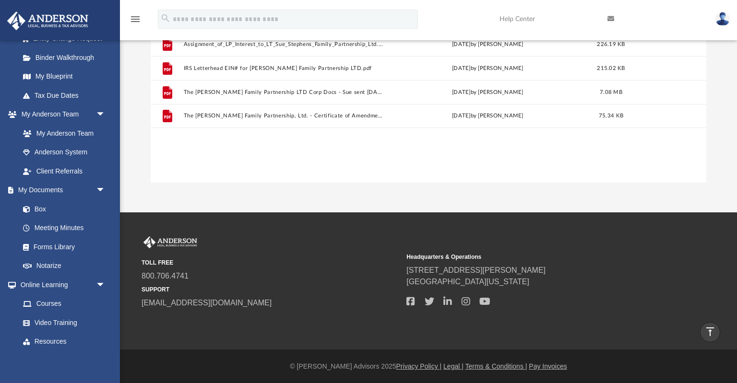
scroll to position [0, 0]
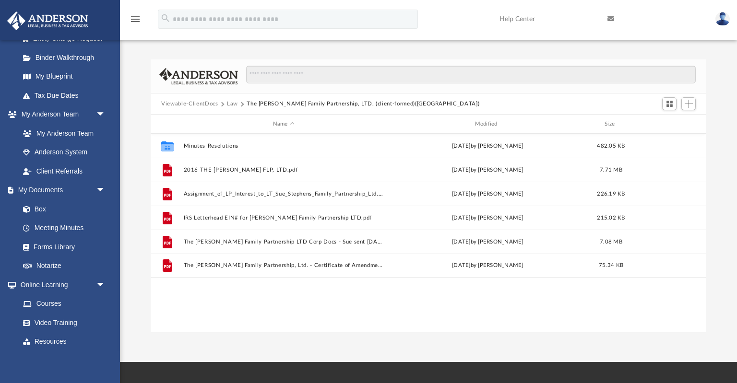
click at [191, 104] on button "Viewable-ClientDocs" at bounding box center [189, 104] width 57 height 9
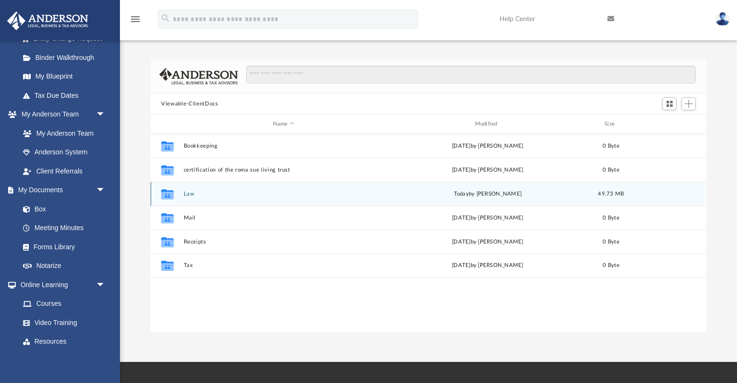
click at [193, 197] on div "Collaborated Folder Law today by Sue Stephens 49.73 MB" at bounding box center [428, 194] width 555 height 24
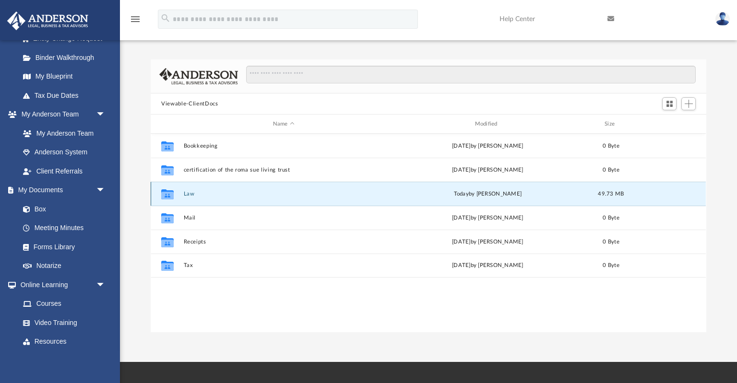
click at [192, 195] on button "Law" at bounding box center [284, 194] width 200 height 6
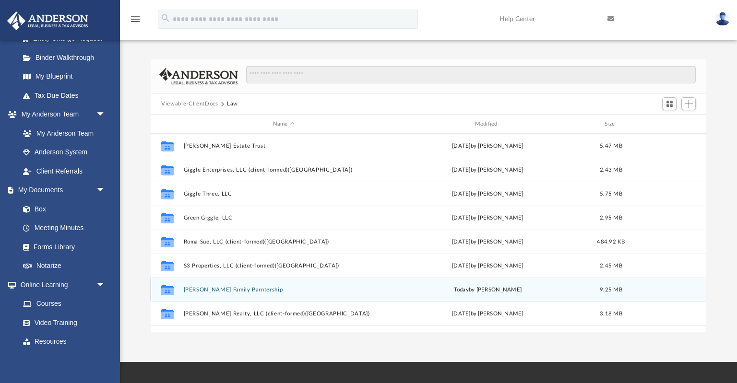
click at [216, 293] on div "Collaborated Folder Stephens Family Parntership today by Sue Stephens 9.25 MB" at bounding box center [428, 290] width 555 height 24
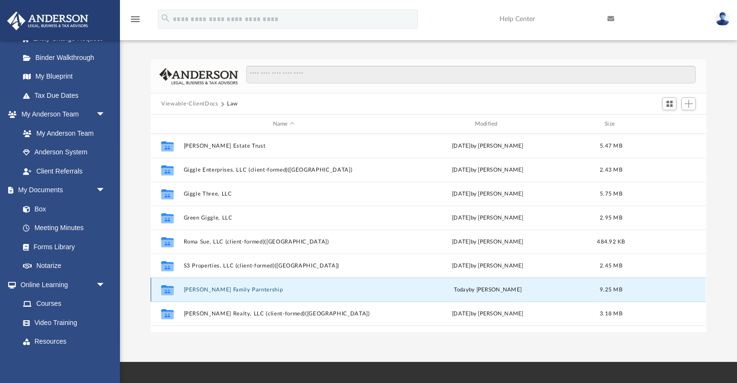
click at [216, 291] on button "Stephens Family Parntership" at bounding box center [284, 290] width 200 height 6
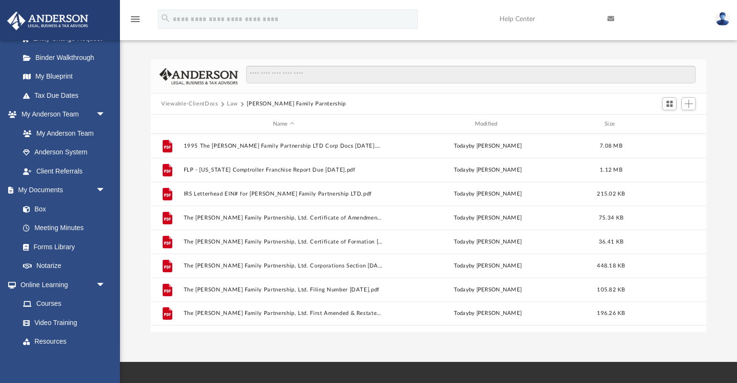
click at [286, 105] on button "Stephens Family Parntership" at bounding box center [296, 104] width 99 height 9
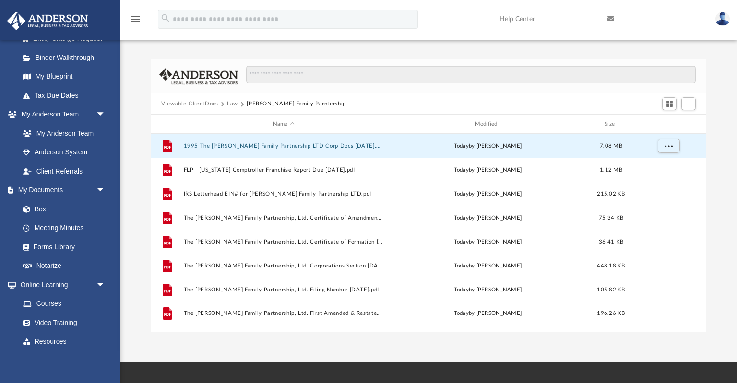
click at [341, 146] on button "1995 The Stephens Family Partnership LTD Corp Docs 6-27-1995.pdf" at bounding box center [284, 146] width 200 height 6
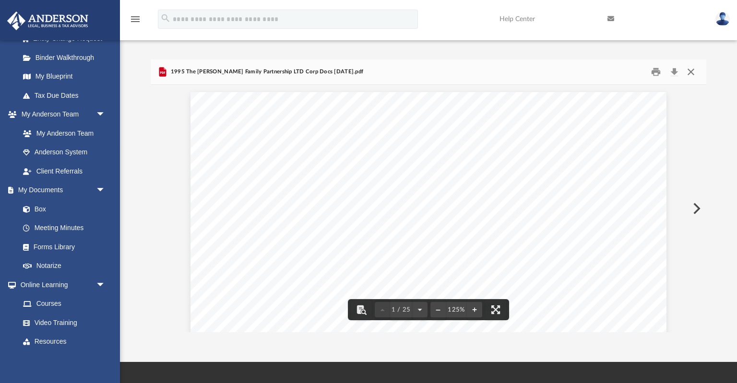
click at [690, 72] on button "Close" at bounding box center [690, 72] width 17 height 15
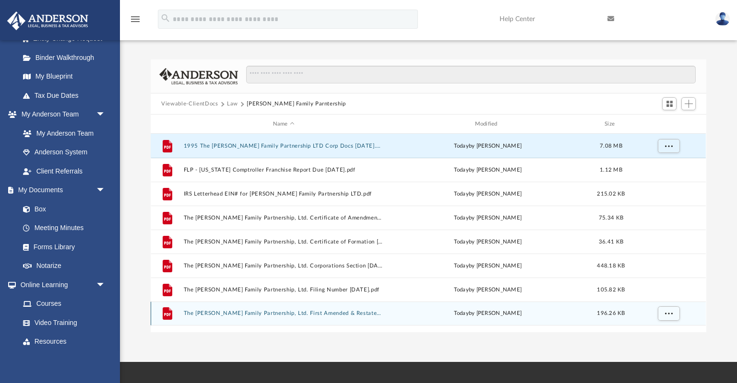
click at [270, 318] on div "File The Sue Stephens Family Partnership, Ltd. First Amended & Restated Partner…" at bounding box center [428, 314] width 555 height 24
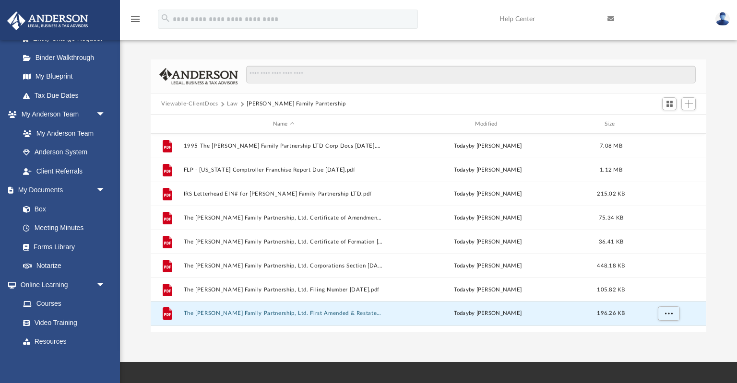
click at [233, 103] on button "Law" at bounding box center [232, 104] width 11 height 9
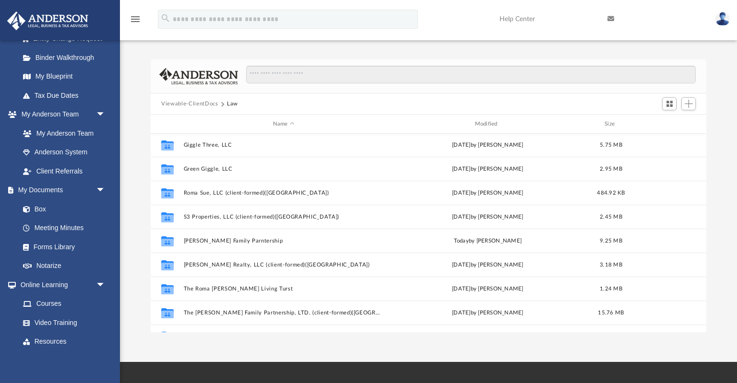
scroll to position [65, 0]
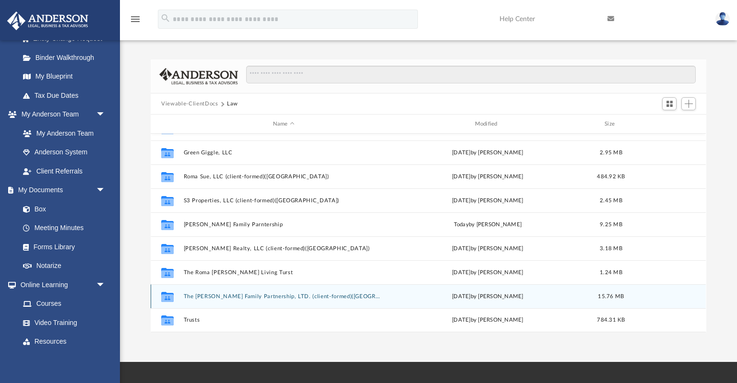
click at [214, 298] on button "The Sue Stephens Family Partnership, LTD. (client-formed)(TX)" at bounding box center [284, 297] width 200 height 6
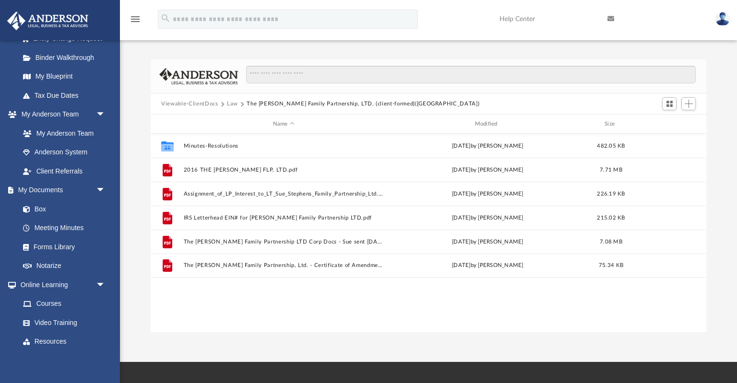
scroll to position [0, 0]
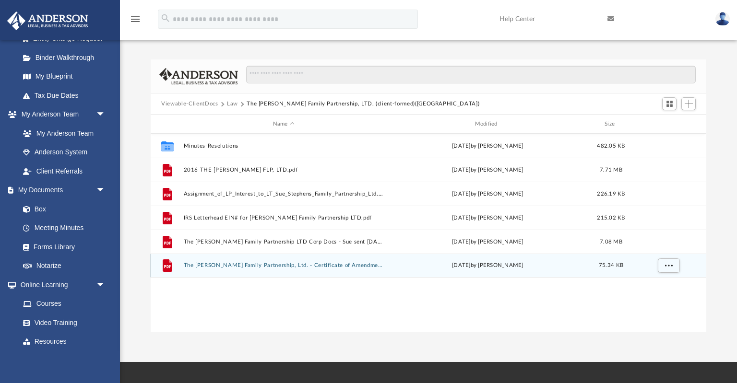
click at [224, 262] on button "The Sue Stephens Family Partnership, Ltd. - Certificate of Amendment (00125015x…" at bounding box center [284, 265] width 200 height 6
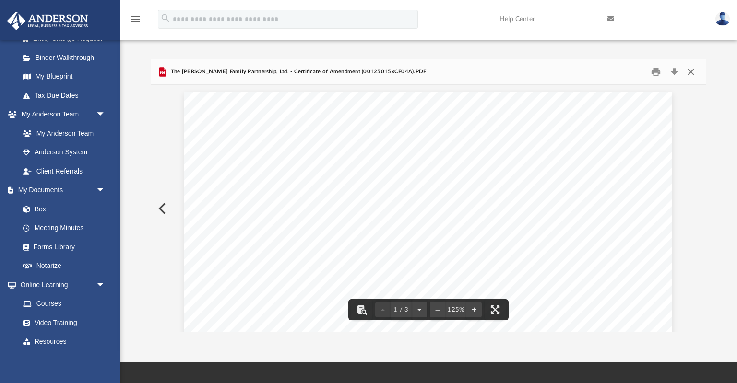
click at [688, 70] on button "Close" at bounding box center [690, 72] width 17 height 15
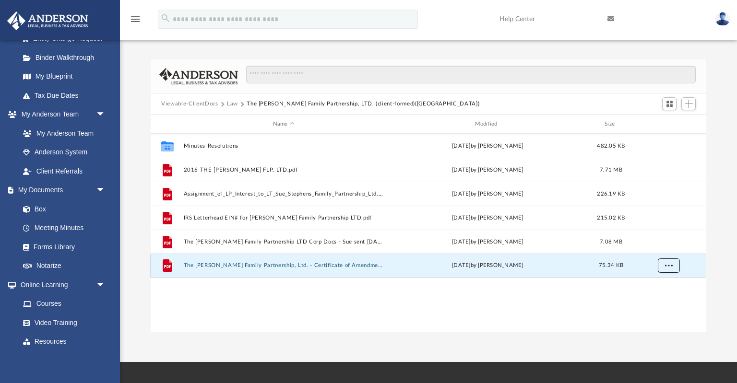
click at [667, 263] on span "More options" at bounding box center [669, 265] width 8 height 5
click at [229, 103] on button "Law" at bounding box center [232, 104] width 11 height 9
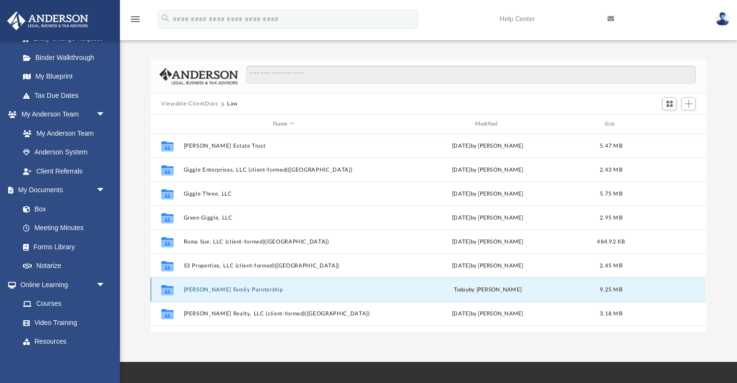
click at [221, 289] on button "Stephens Family Parntership" at bounding box center [284, 290] width 200 height 6
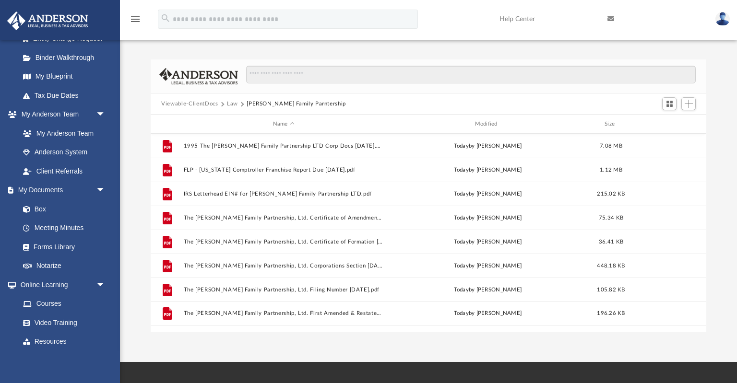
click at [233, 104] on button "Law" at bounding box center [232, 104] width 11 height 9
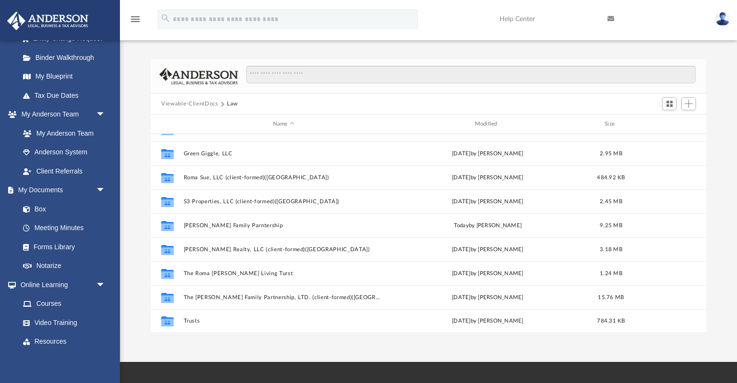
scroll to position [65, 0]
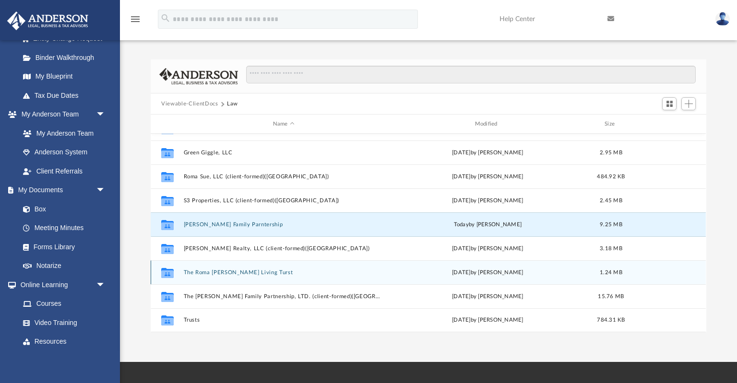
drag, startPoint x: 206, startPoint y: 223, endPoint x: 203, endPoint y: 268, distance: 45.2
click at [203, 269] on div "Collaborated Folder Giggle Enterprises, LLC (client-formed)(TX) Fri Aug 22 2025…" at bounding box center [428, 201] width 555 height 264
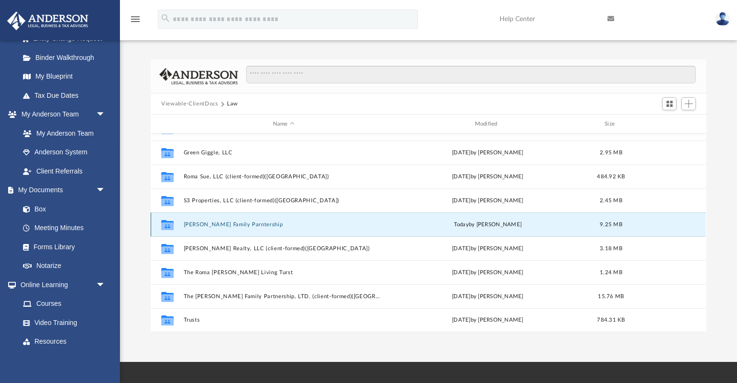
click at [623, 226] on div "9.25 MB" at bounding box center [611, 225] width 38 height 9
